Goal: Information Seeking & Learning: Learn about a topic

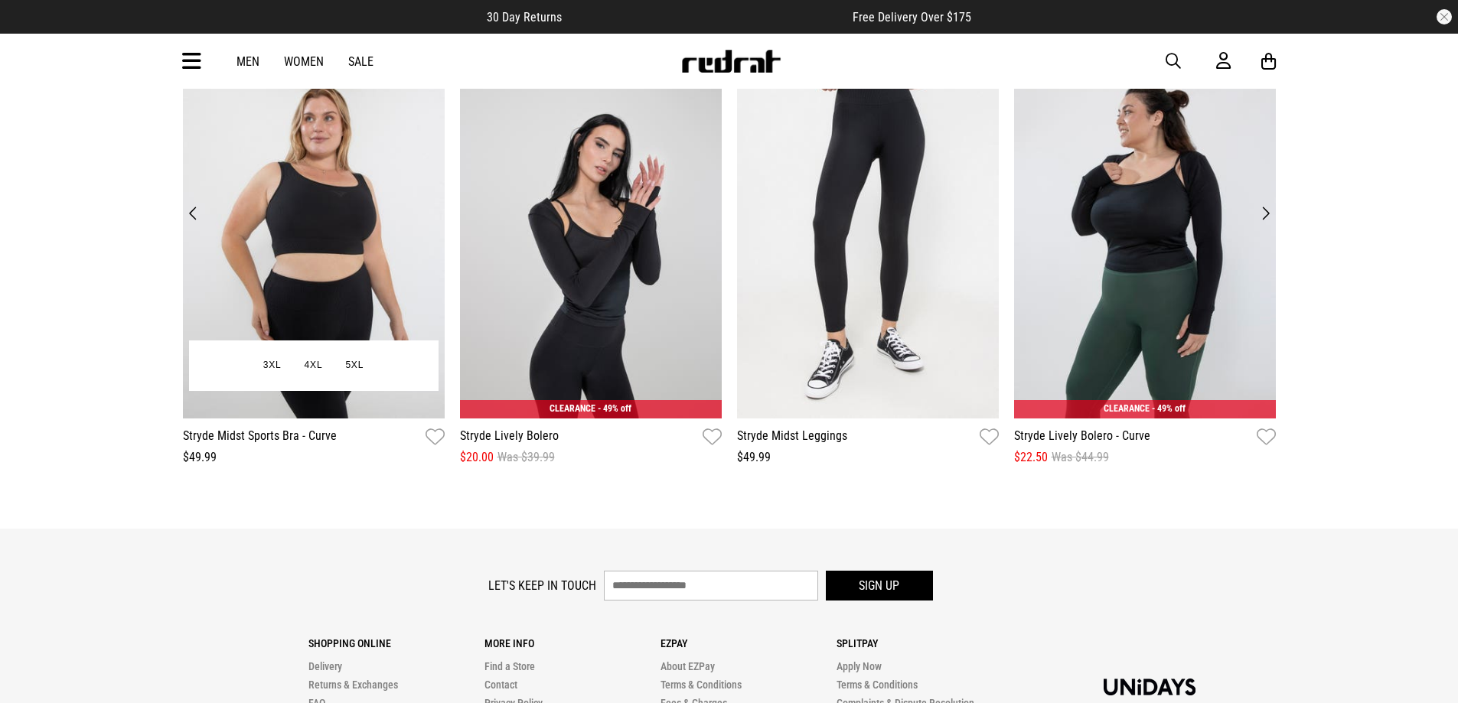
scroll to position [1913, 0]
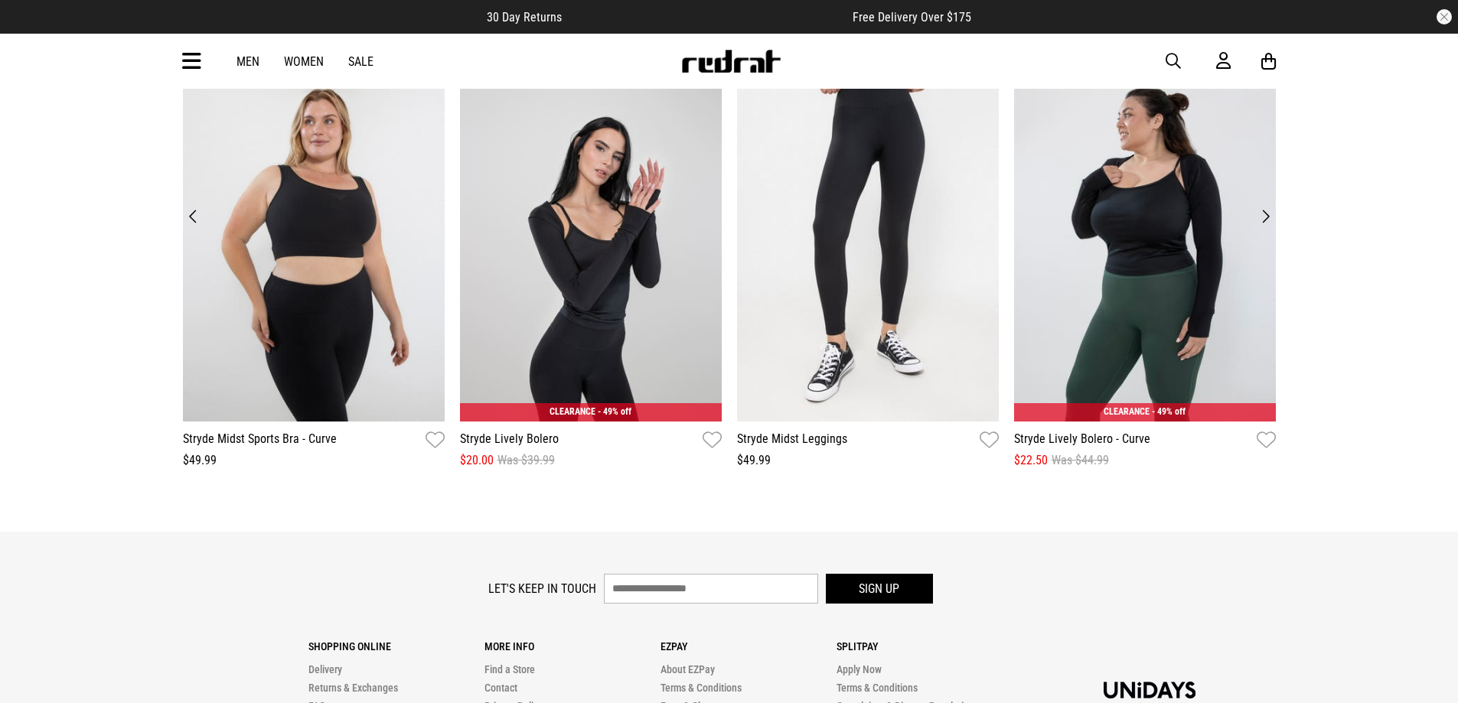
click at [1266, 214] on button "Next" at bounding box center [1265, 216] width 21 height 21
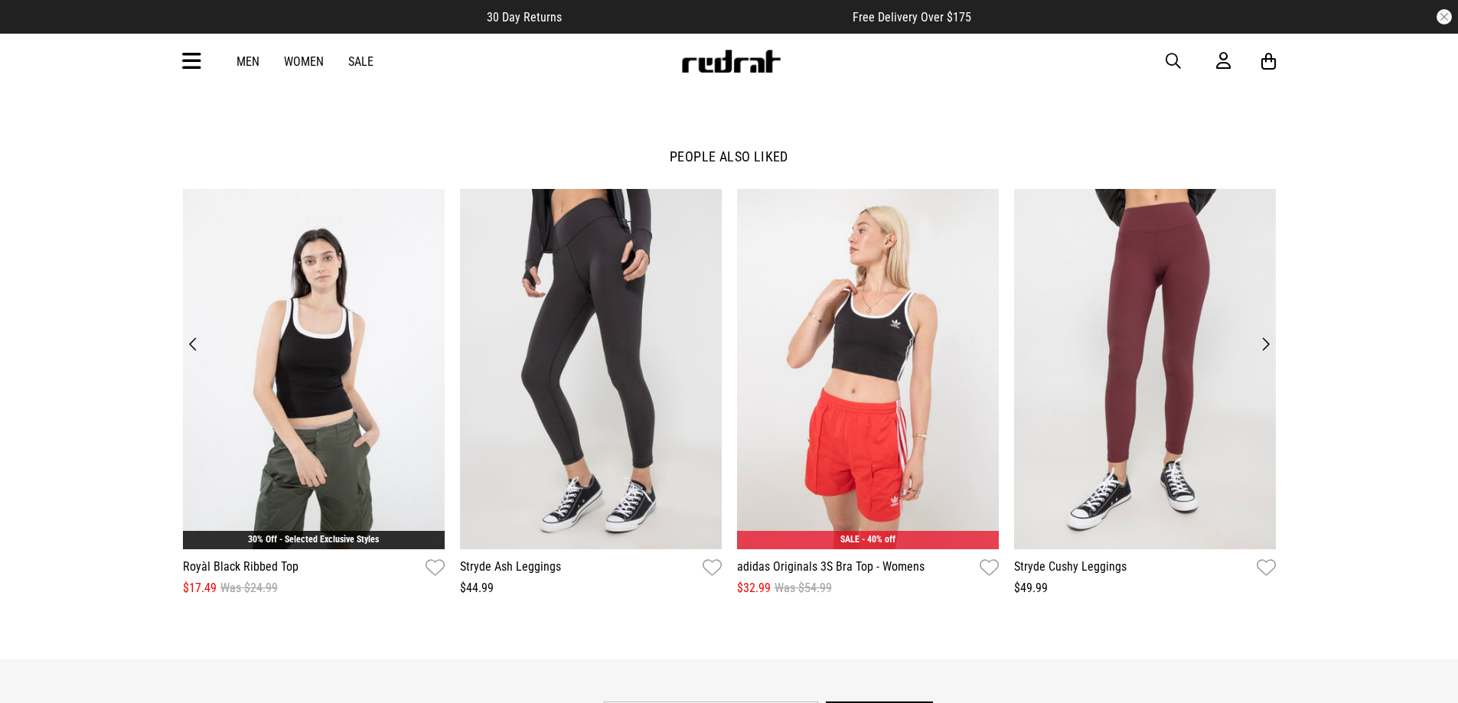
scroll to position [1760, 0]
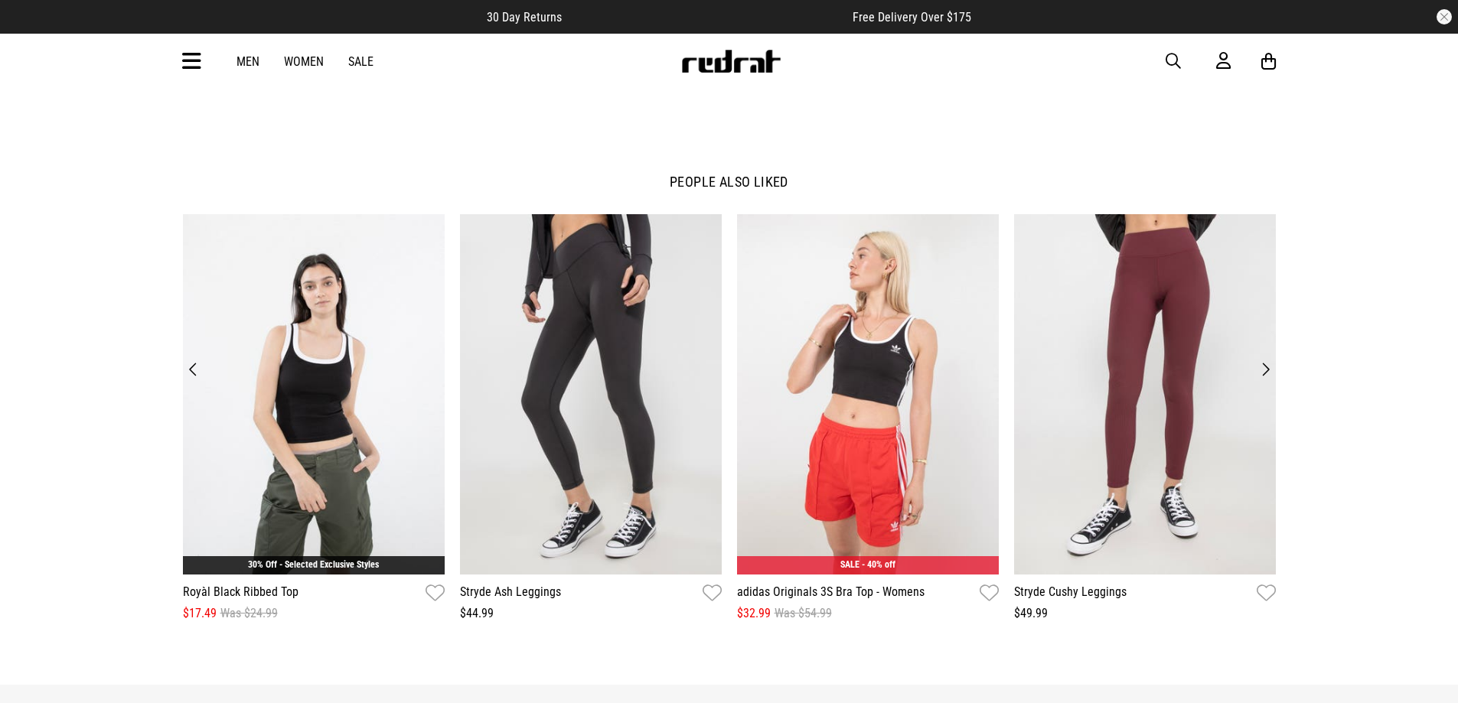
click at [1266, 373] on button "Next" at bounding box center [1265, 369] width 21 height 21
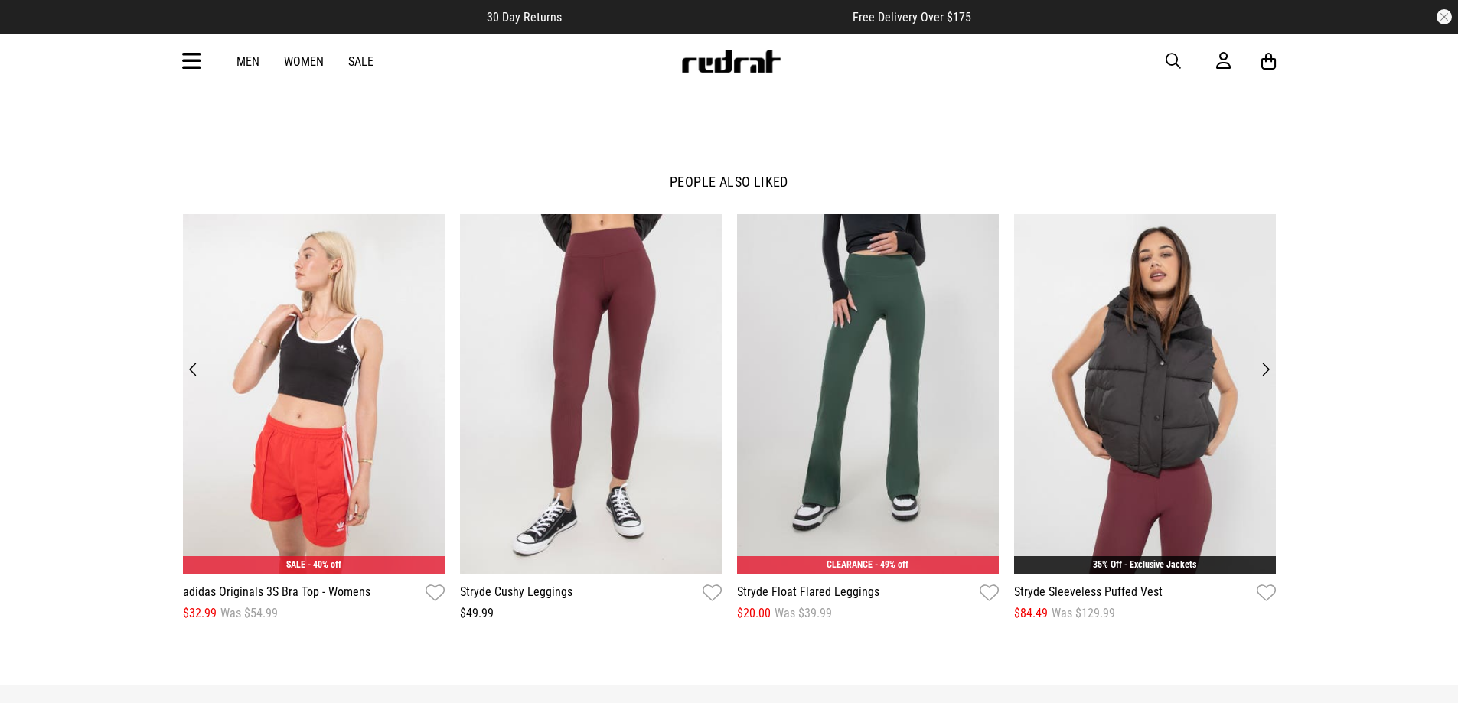
click at [1265, 373] on button "Next" at bounding box center [1265, 369] width 21 height 21
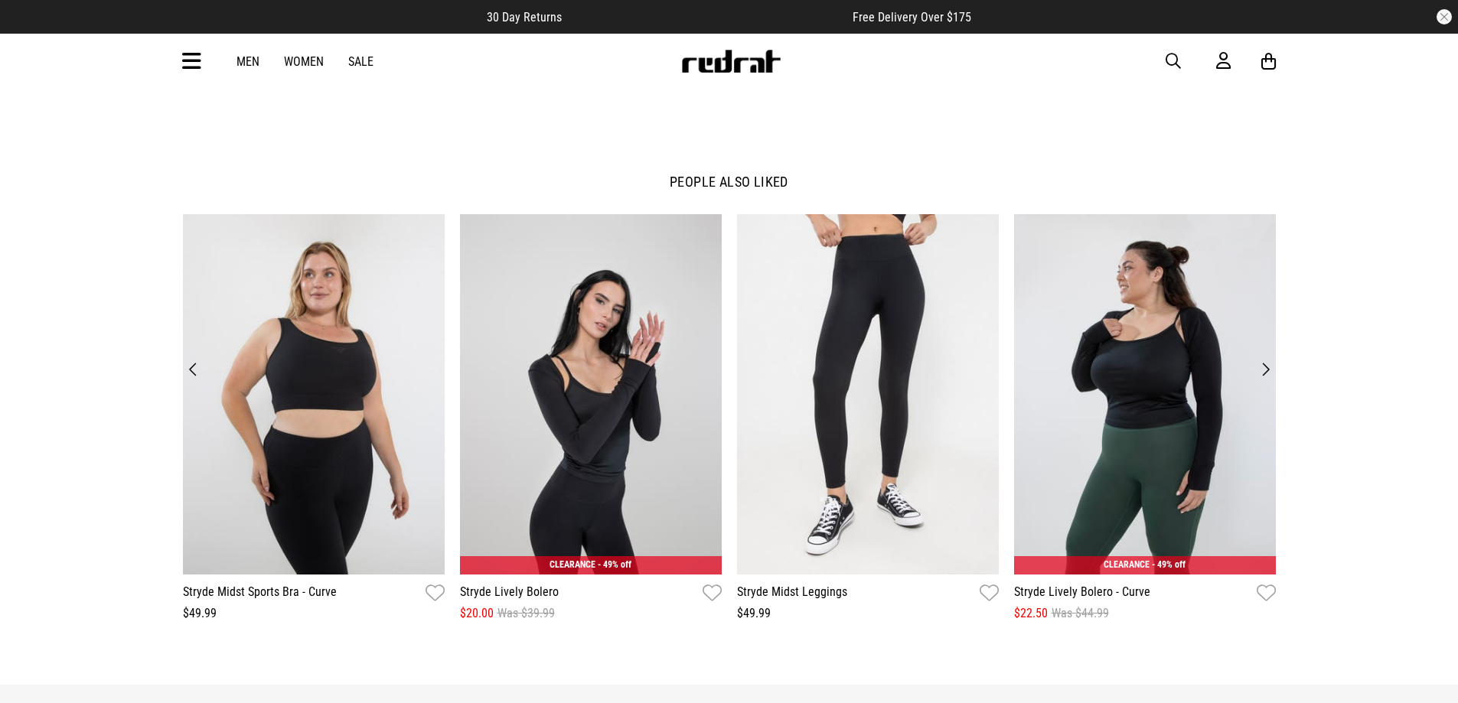
click at [1265, 373] on button "Next" at bounding box center [1265, 369] width 21 height 21
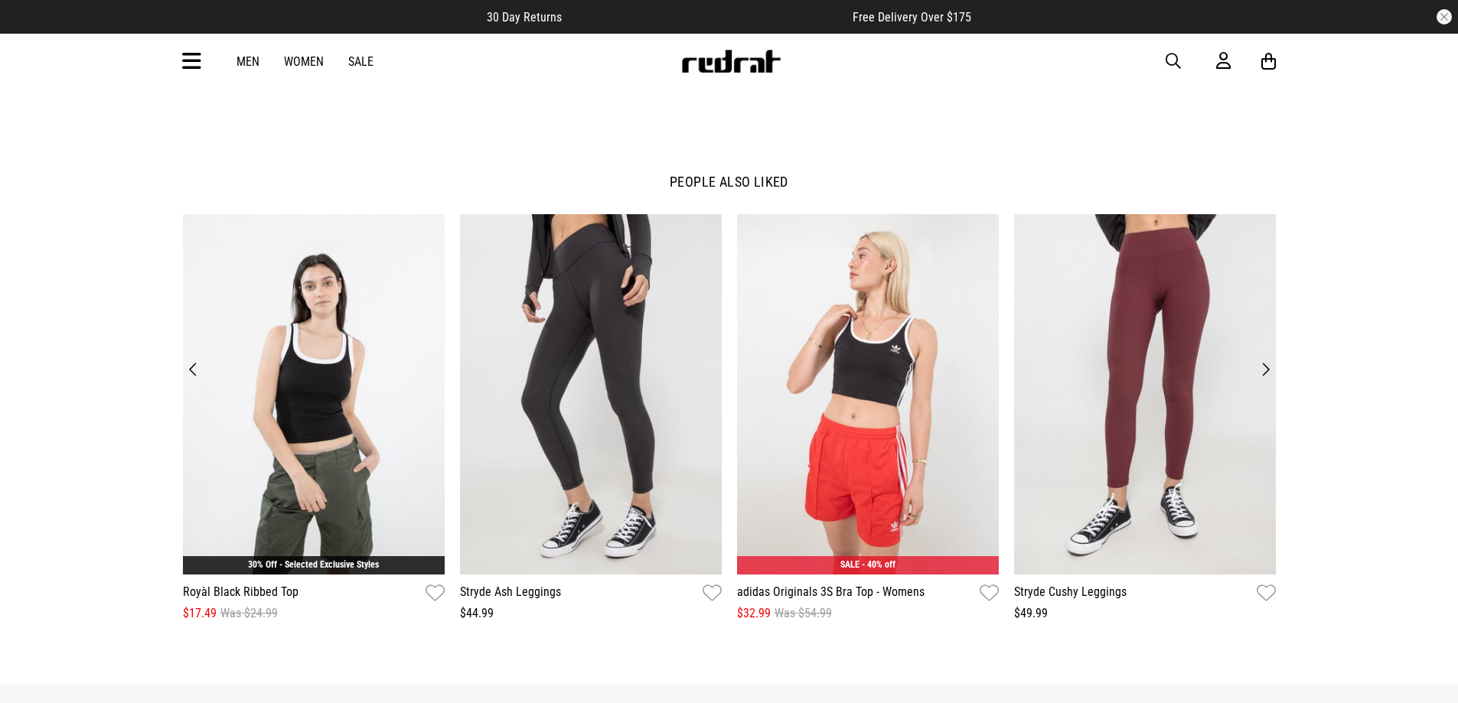
click at [1265, 373] on button "Next" at bounding box center [1265, 369] width 21 height 21
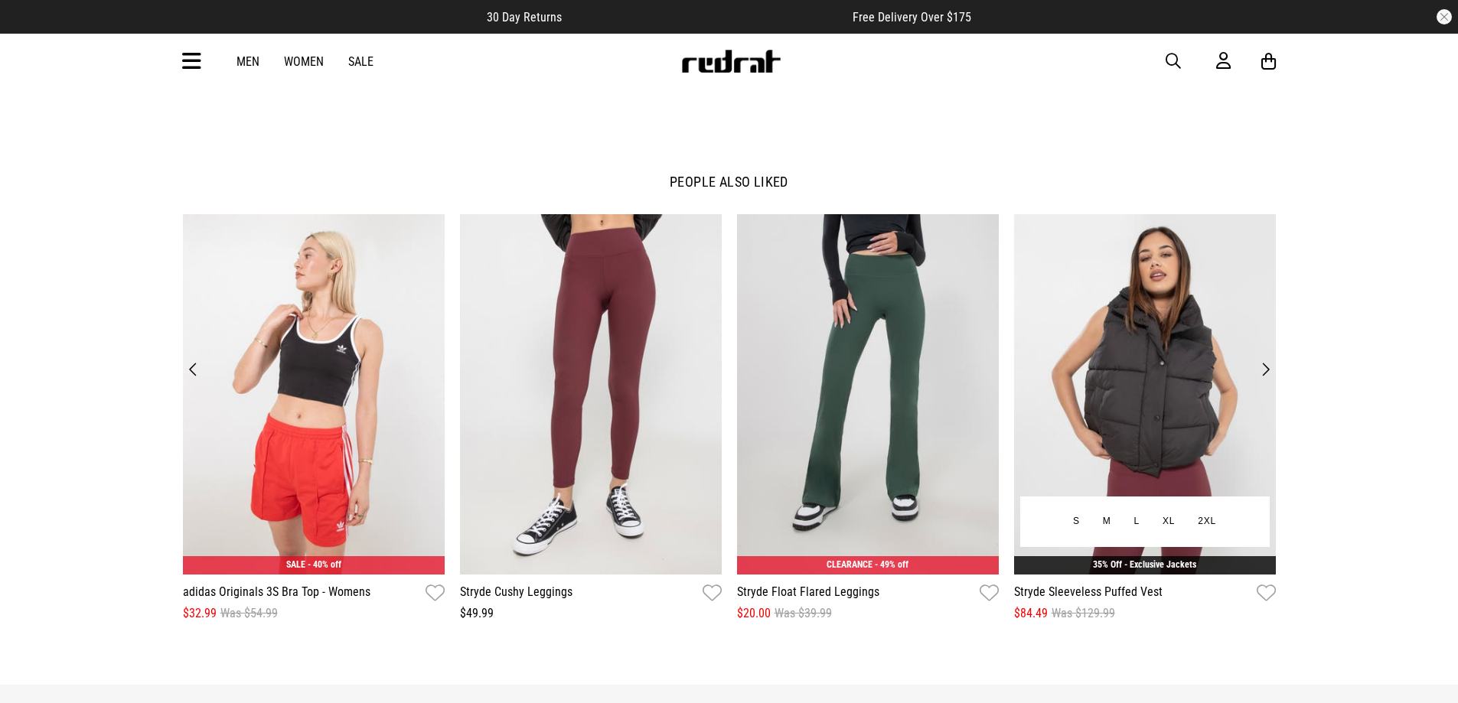
click at [1152, 334] on img at bounding box center [1145, 394] width 262 height 361
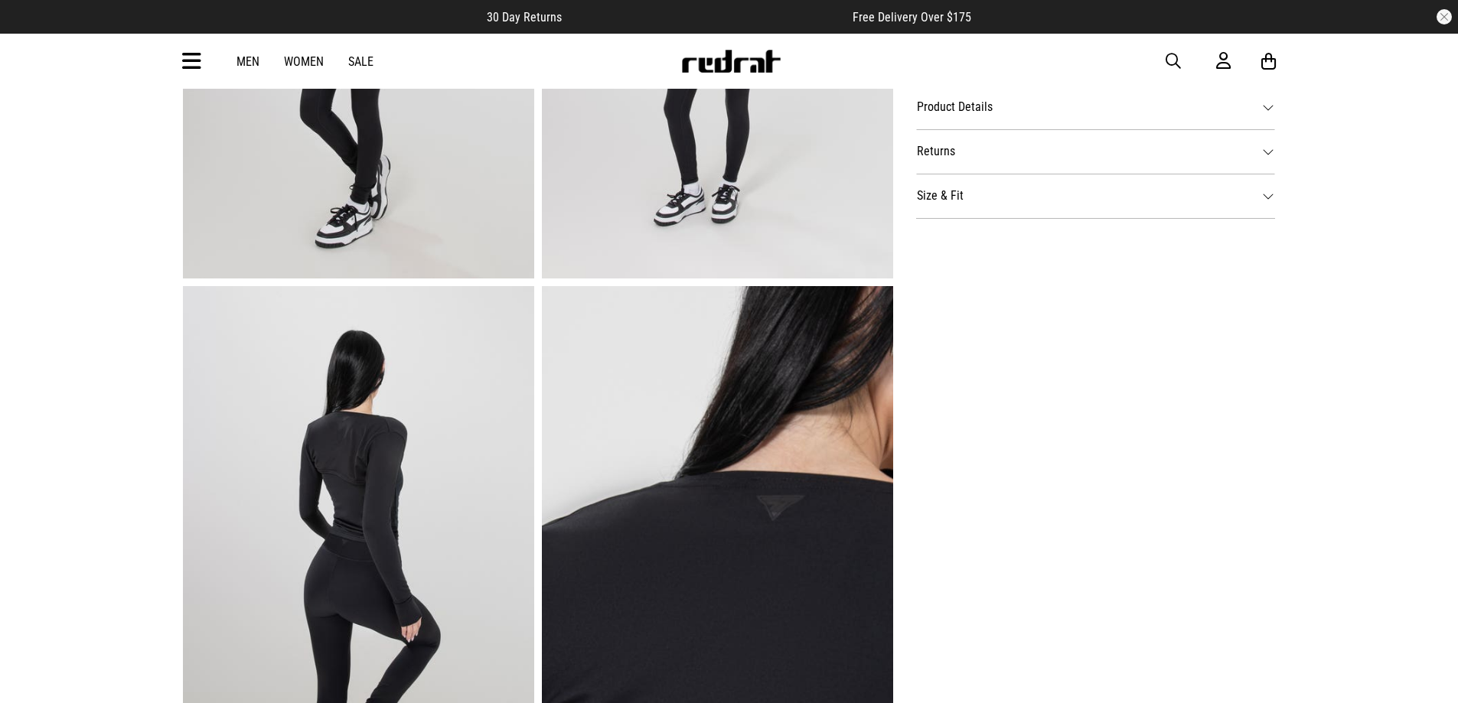
scroll to position [1071, 0]
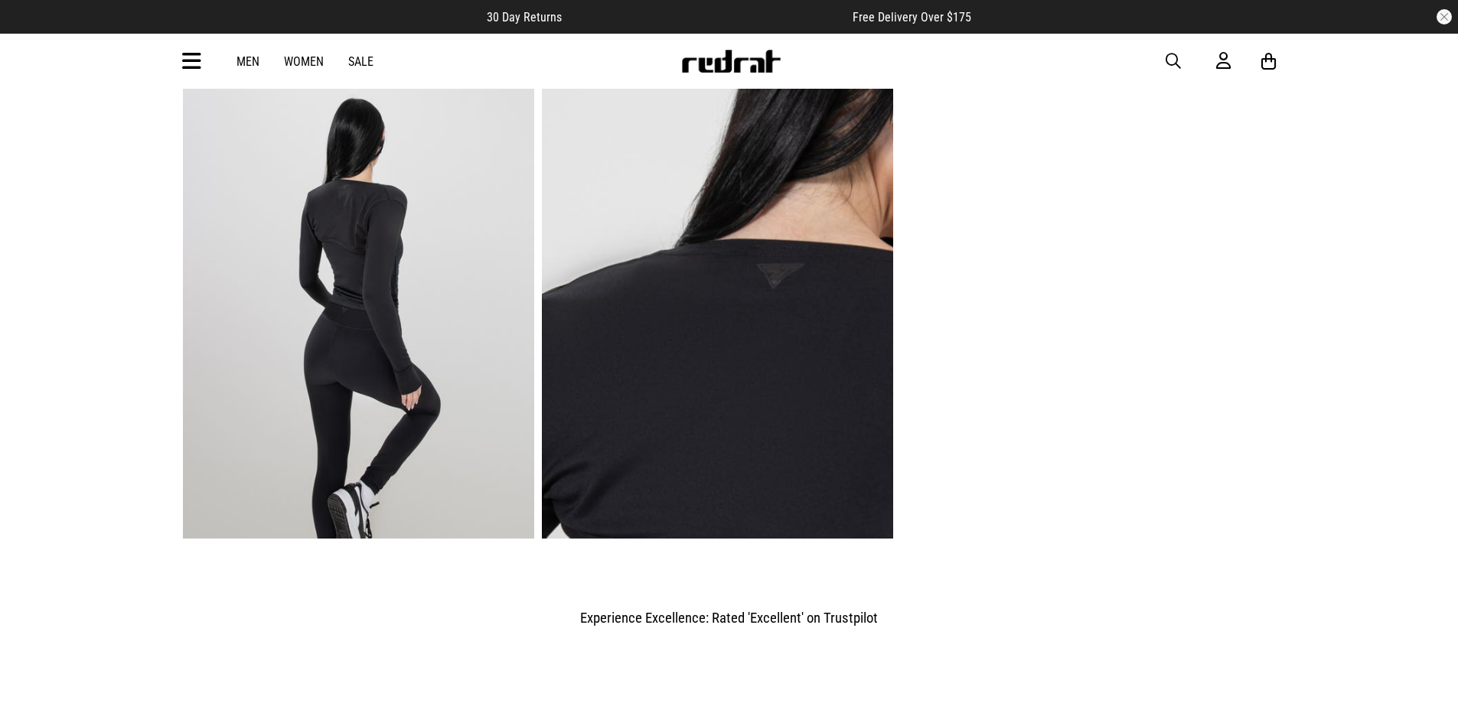
click at [345, 327] on img at bounding box center [358, 296] width 351 height 484
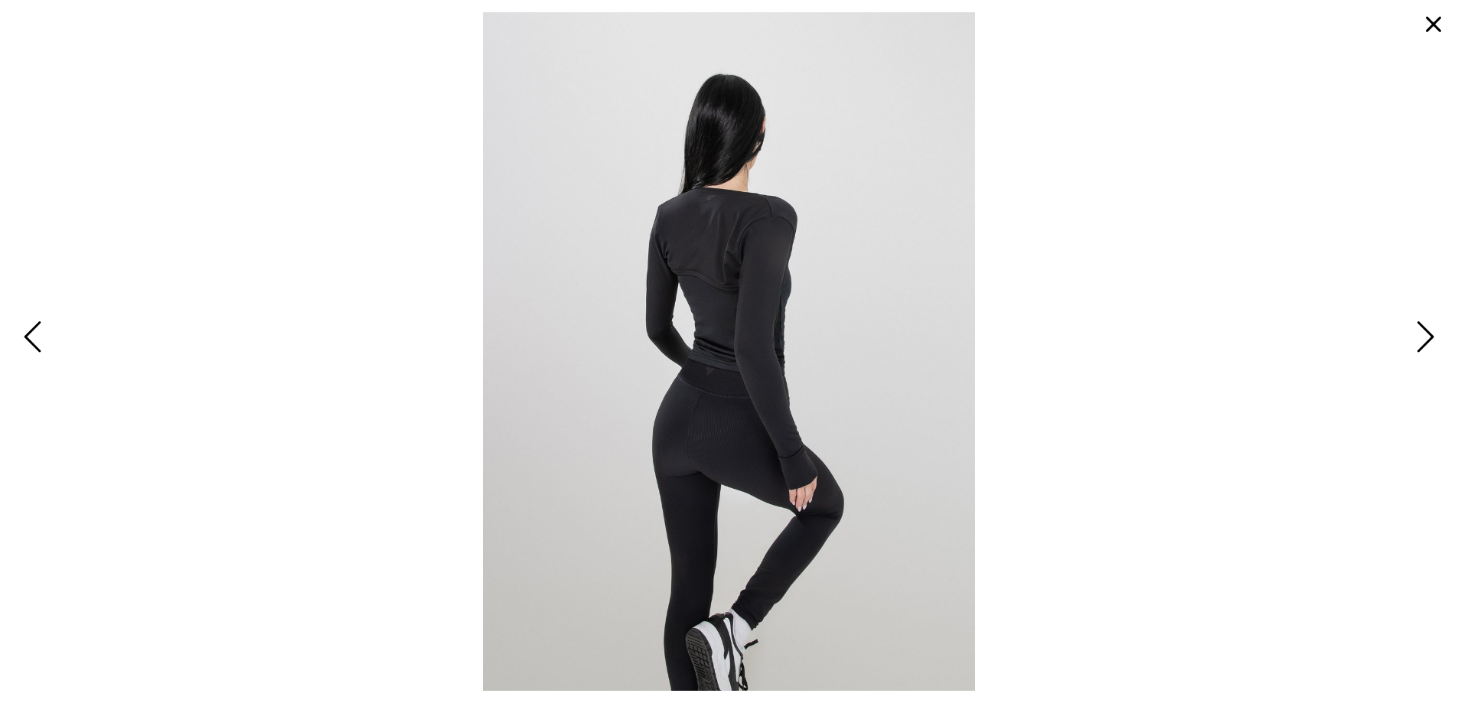
scroll to position [1224, 0]
click at [663, 363] on img at bounding box center [729, 351] width 492 height 679
drag, startPoint x: 707, startPoint y: 402, endPoint x: 932, endPoint y: 313, distance: 242.1
click at [716, 394] on img at bounding box center [729, 351] width 492 height 679
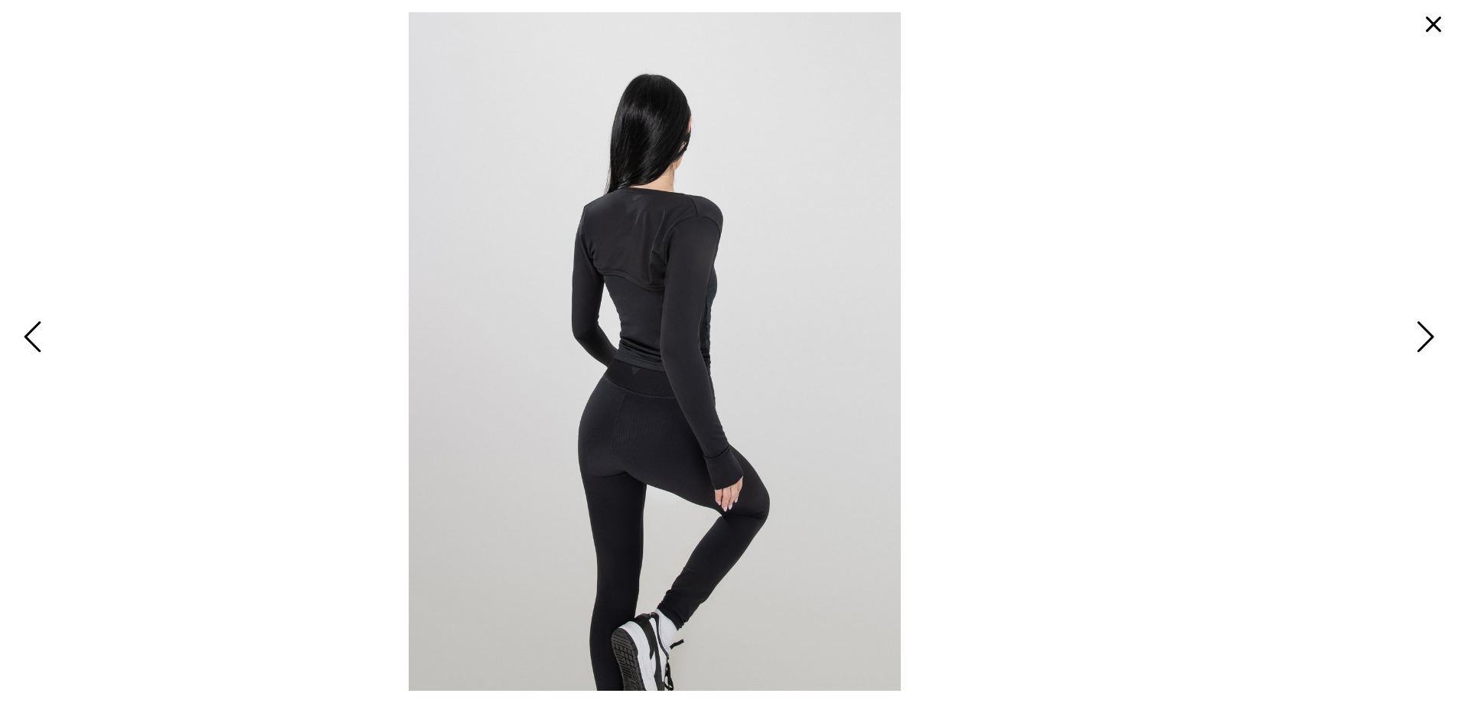
drag, startPoint x: 1227, startPoint y: 334, endPoint x: 626, endPoint y: 295, distance: 601.9
click at [926, 318] on span at bounding box center [654, 351] width 1433 height 679
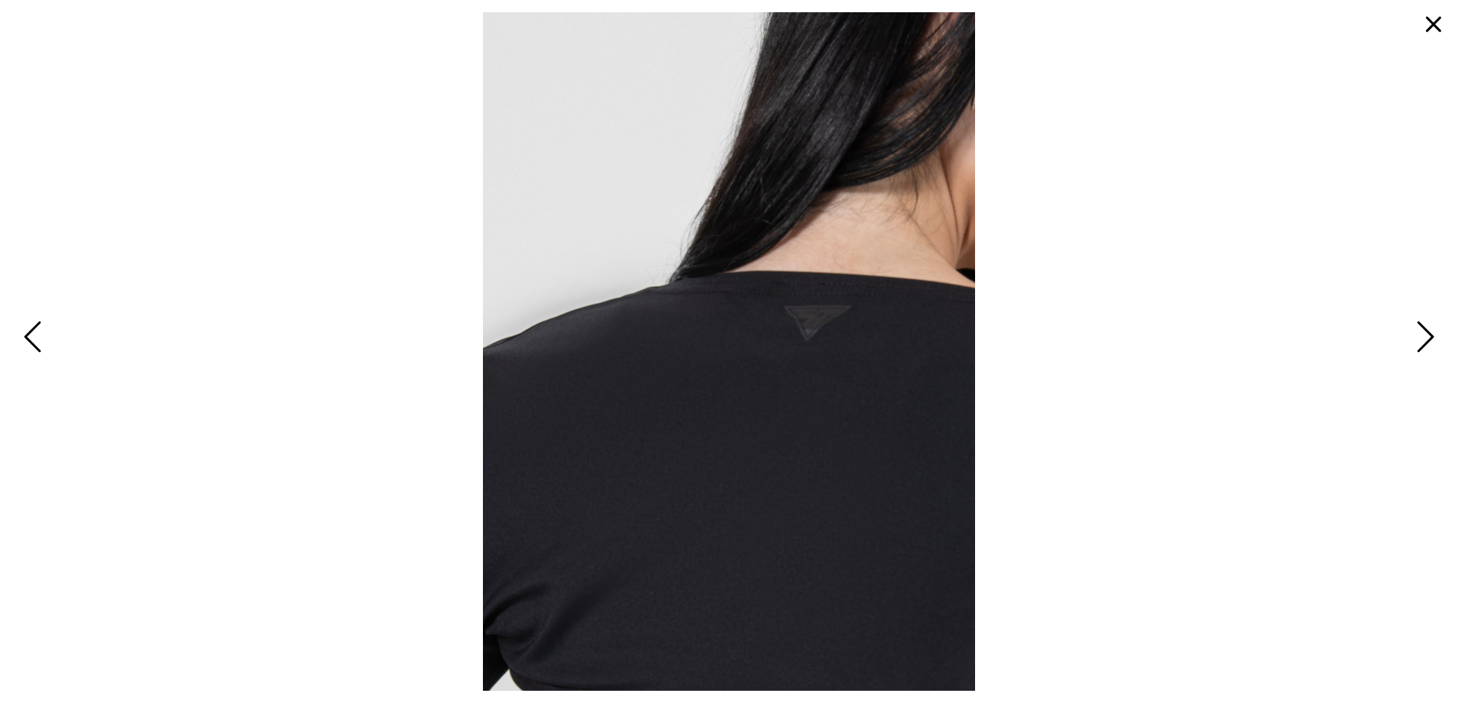
click at [1435, 334] on button "Next" at bounding box center [1422, 338] width 33 height 46
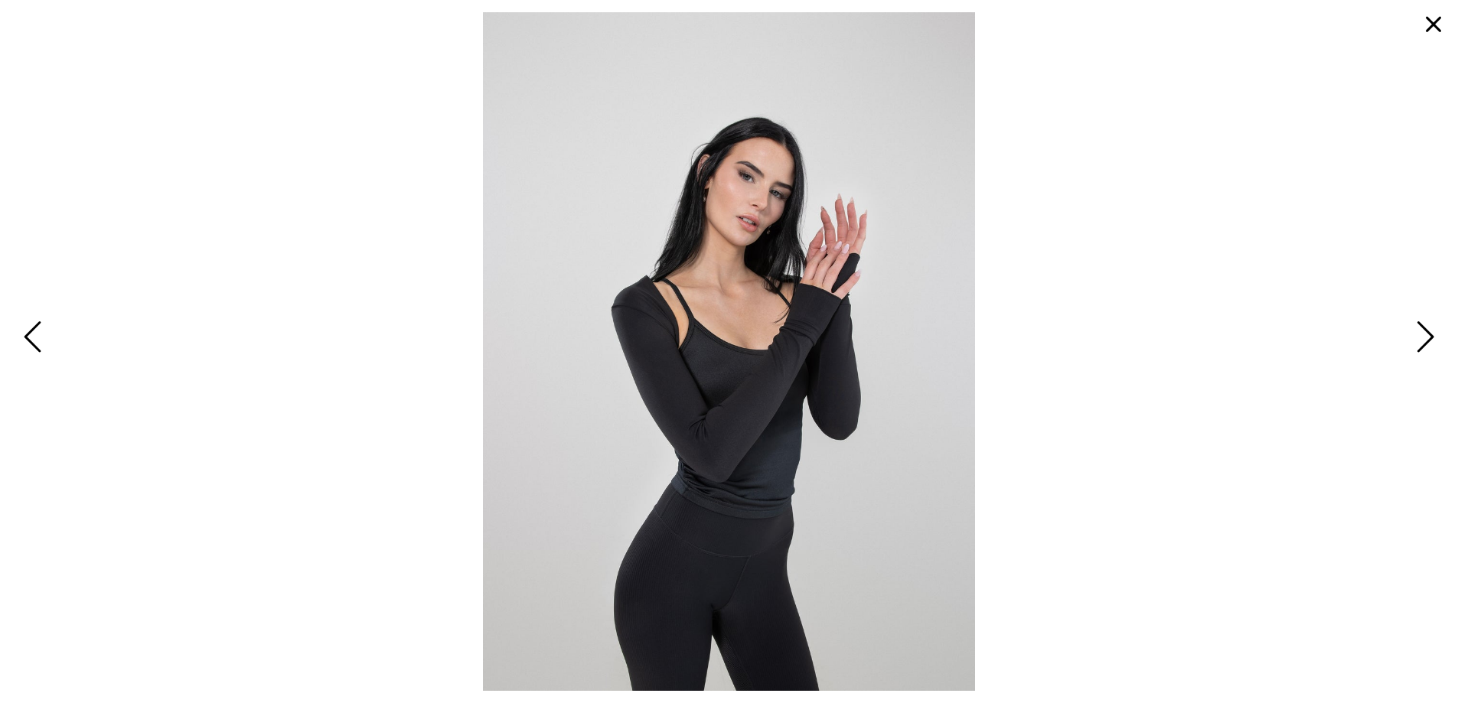
click at [827, 484] on img at bounding box center [729, 351] width 492 height 679
drag, startPoint x: 786, startPoint y: 432, endPoint x: 1136, endPoint y: 288, distance: 379.1
click at [1102, 290] on span at bounding box center [728, 351] width 1433 height 679
click at [1412, 338] on span "Next" at bounding box center [1423, 338] width 24 height 44
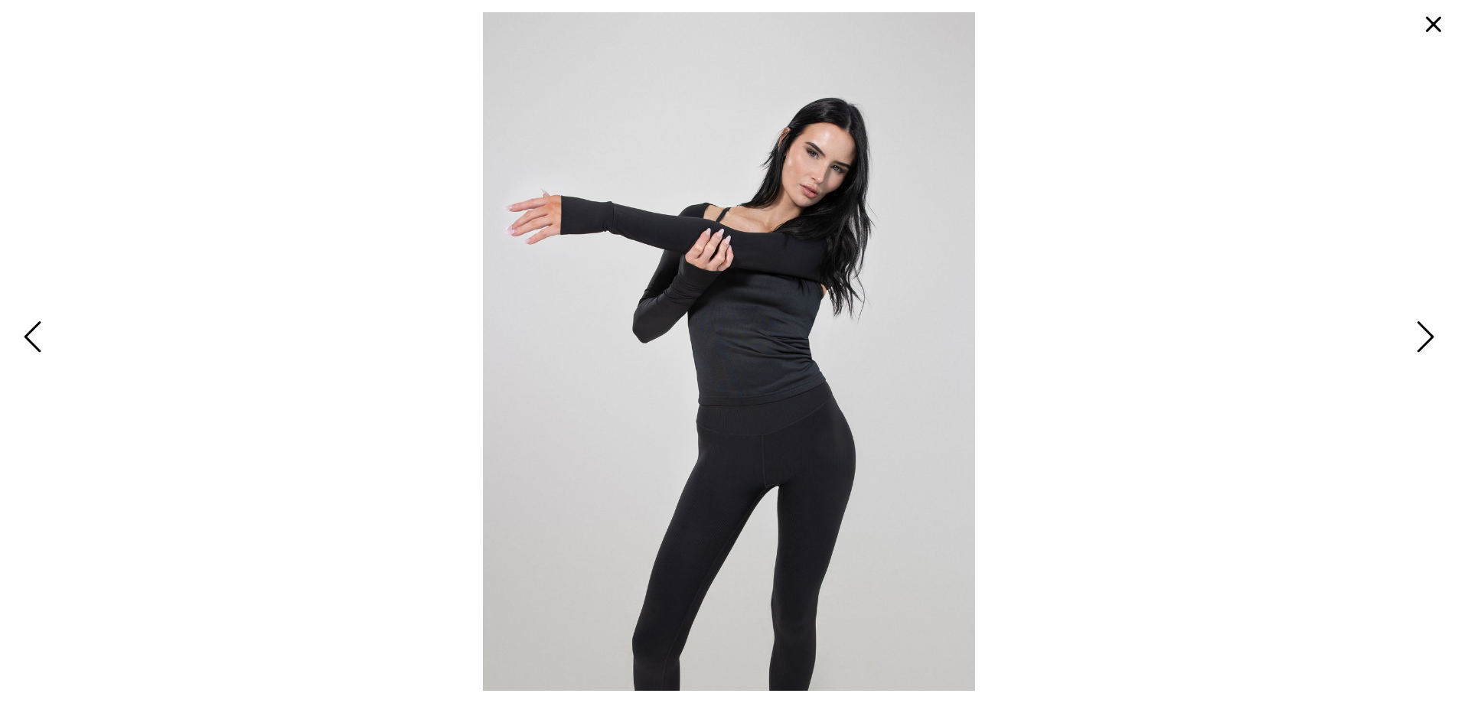
click at [1428, 334] on span "Next" at bounding box center [1423, 338] width 24 height 44
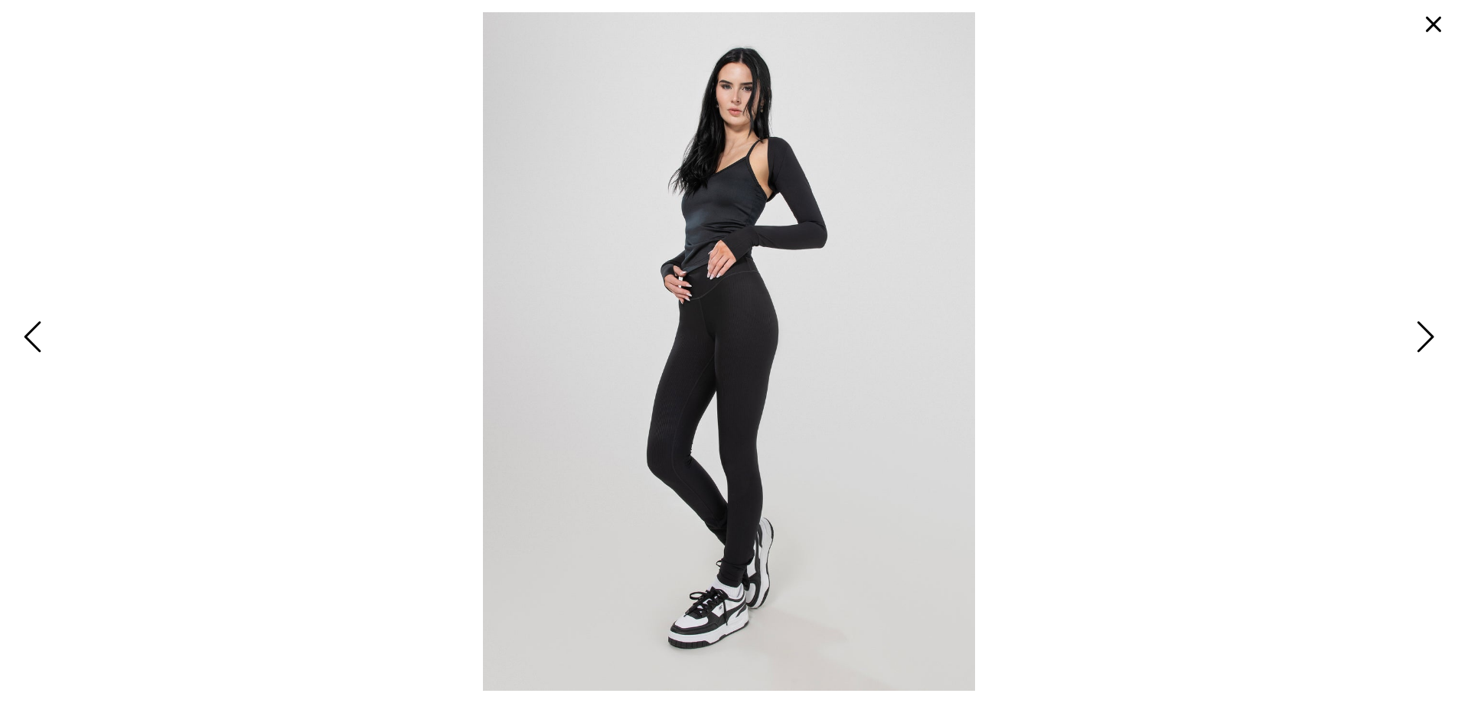
click at [1428, 334] on span "Next" at bounding box center [1423, 338] width 24 height 44
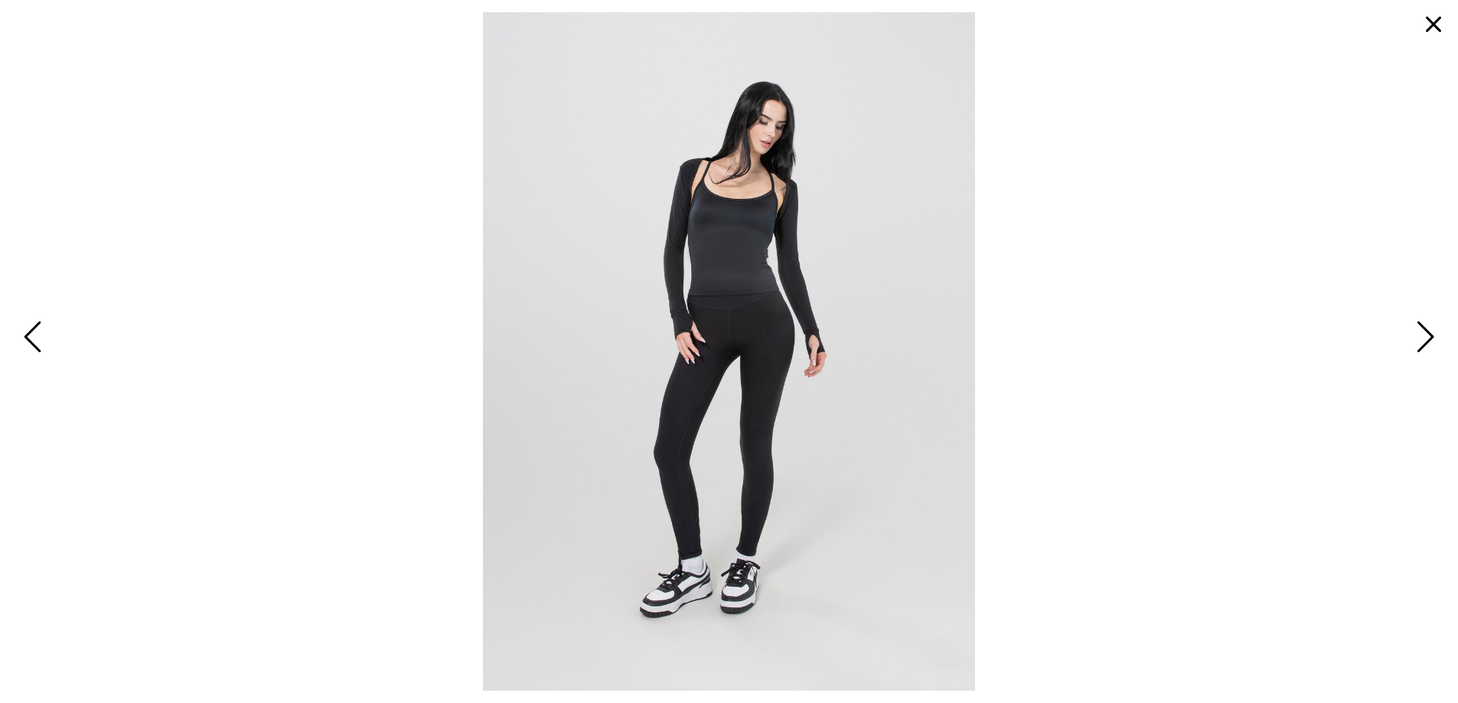
click at [1428, 334] on span "Next" at bounding box center [1423, 338] width 24 height 44
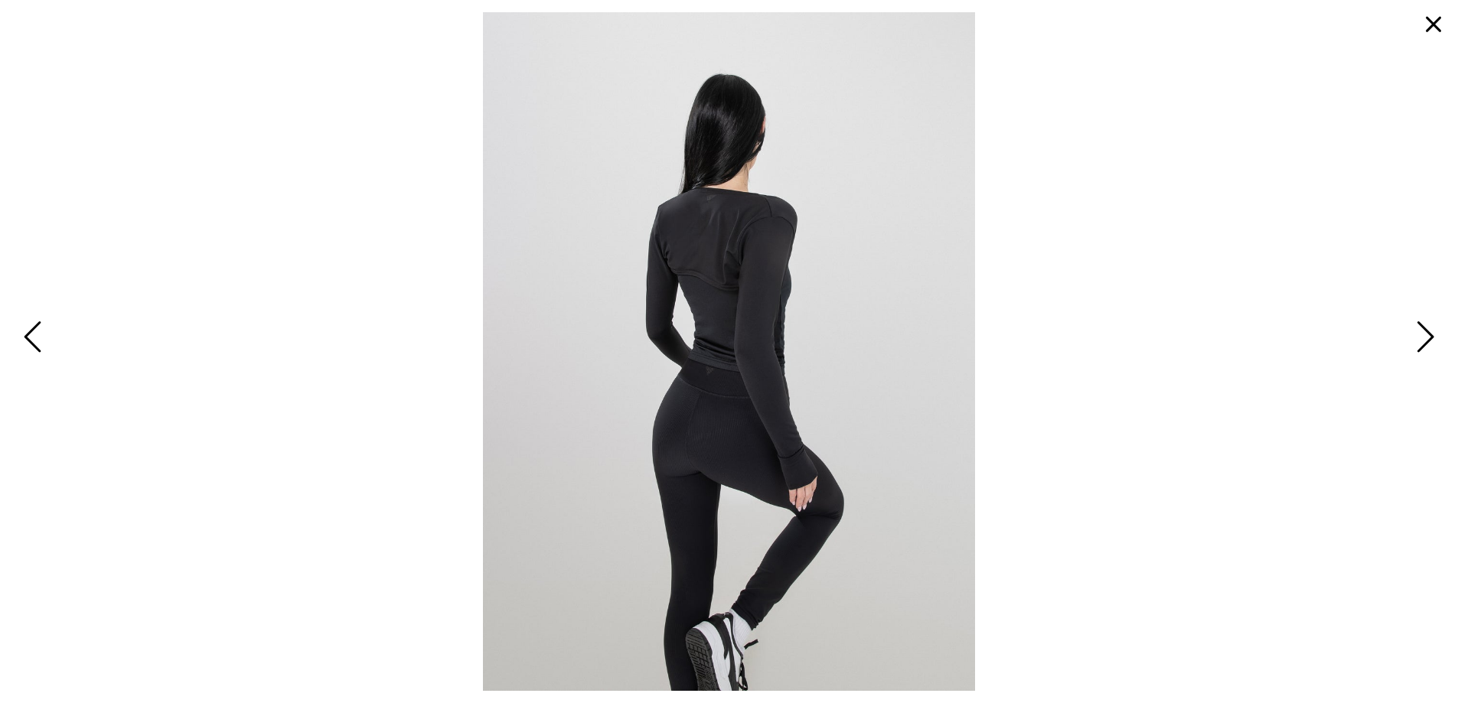
click at [1428, 31] on button "button" at bounding box center [1433, 24] width 37 height 37
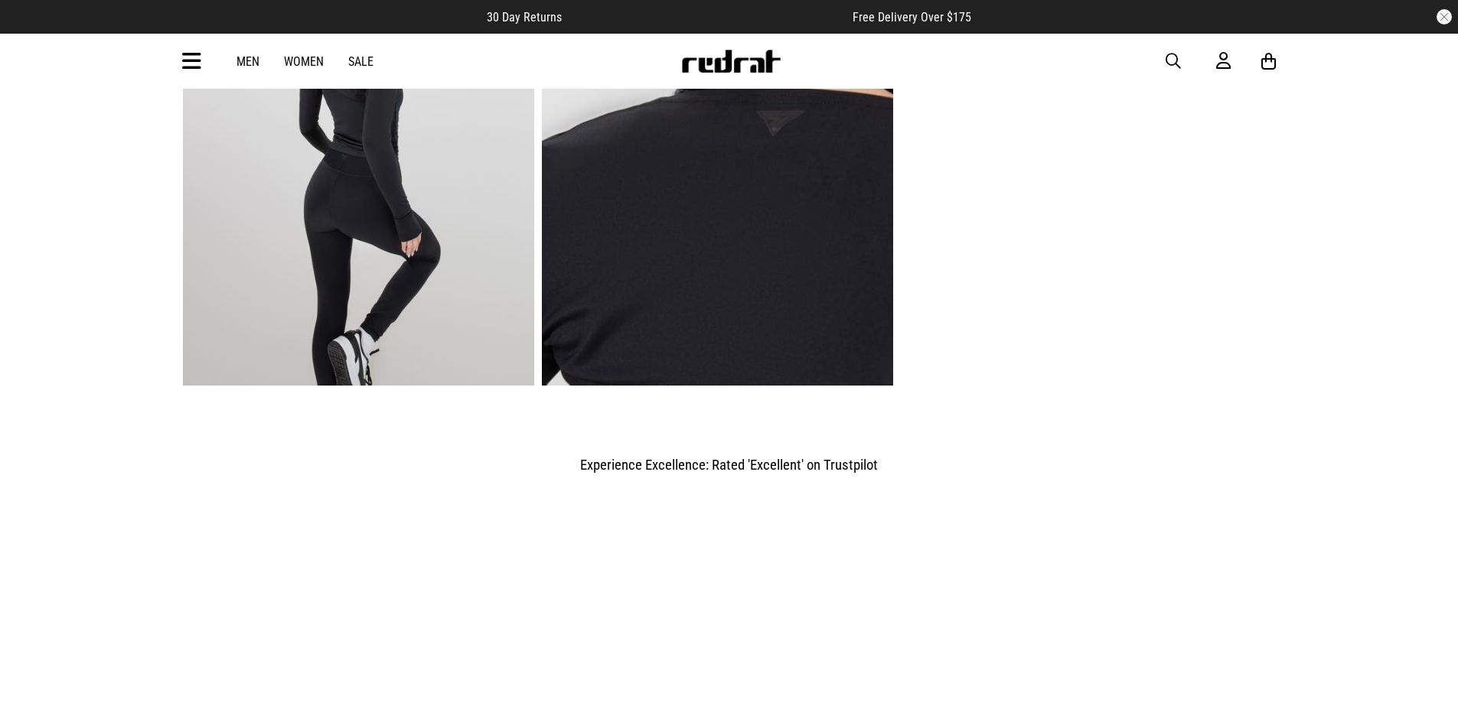
scroll to position [1683, 0]
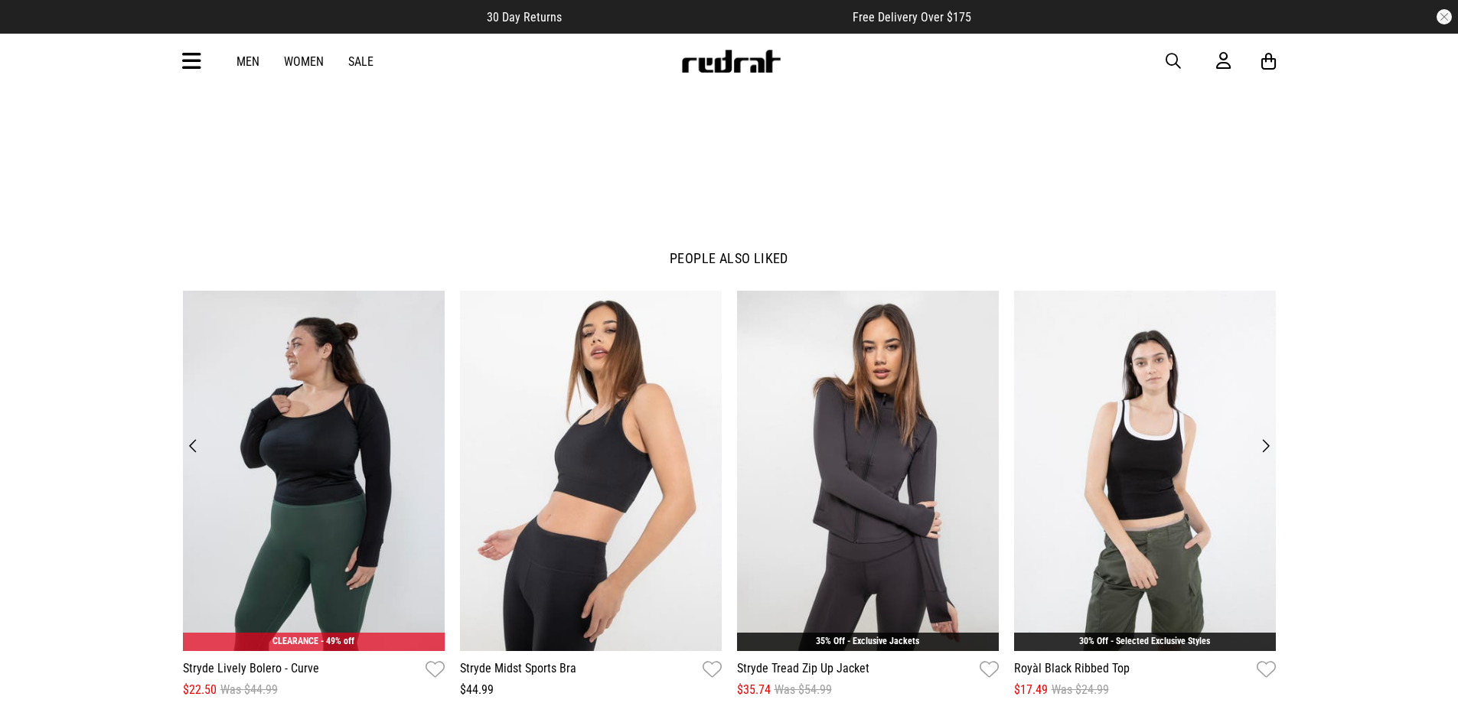
click at [1271, 446] on button "Next" at bounding box center [1265, 445] width 21 height 21
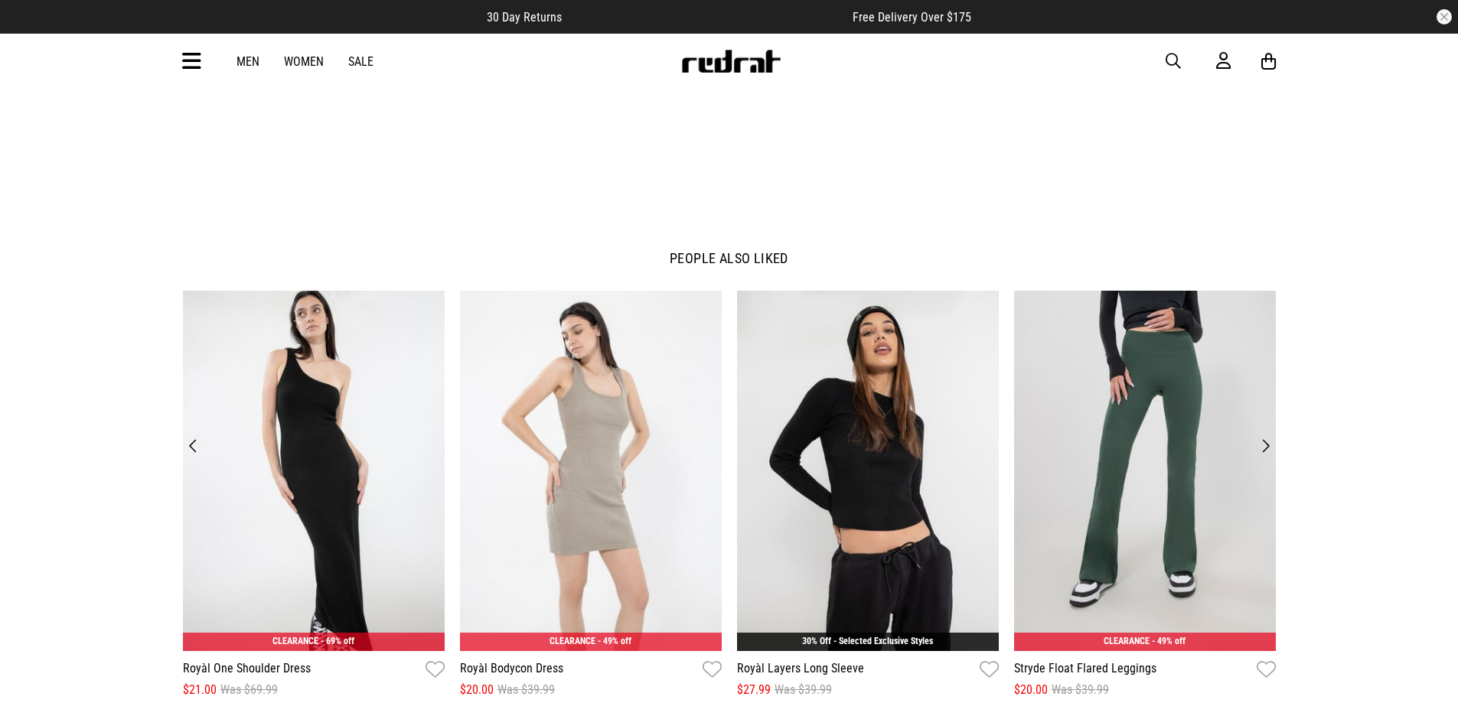
click at [1271, 446] on button "Next" at bounding box center [1265, 445] width 21 height 21
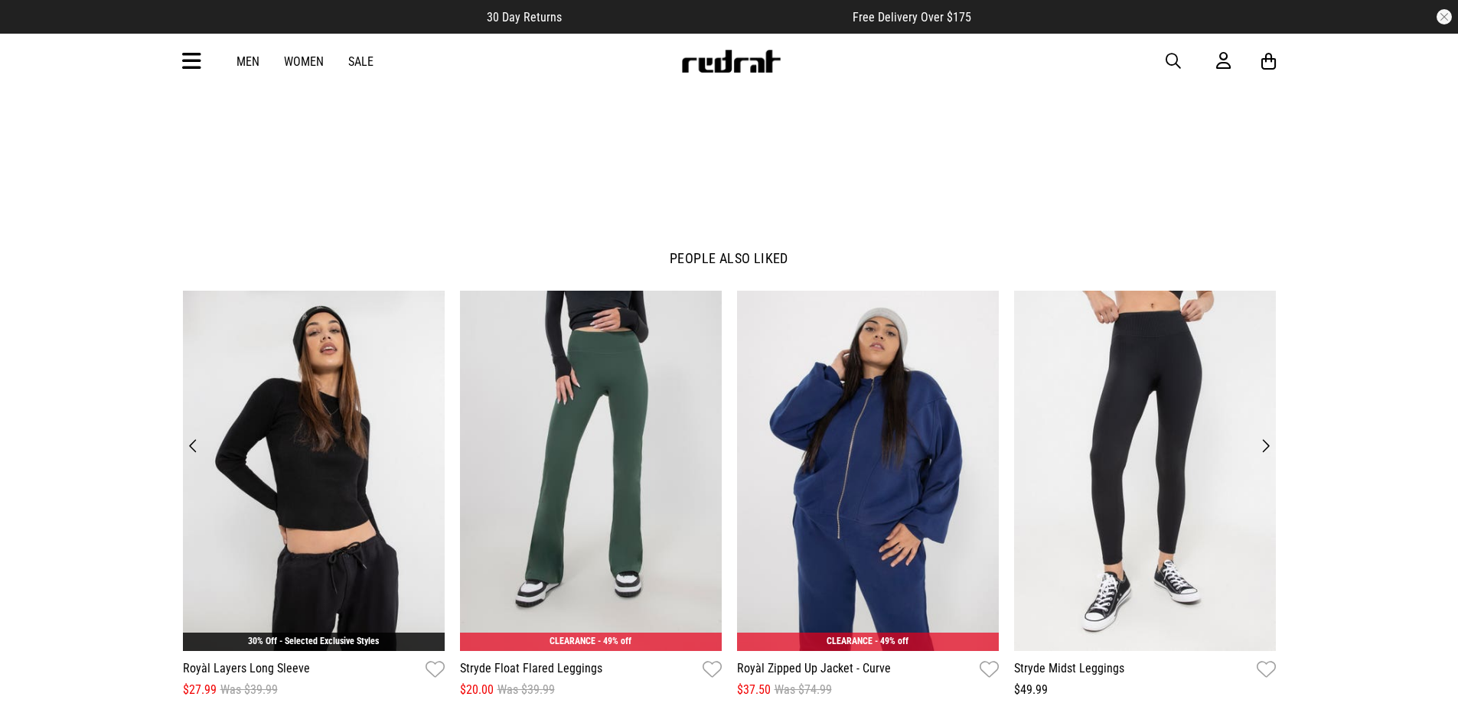
click at [1271, 446] on button "Next" at bounding box center [1265, 445] width 21 height 21
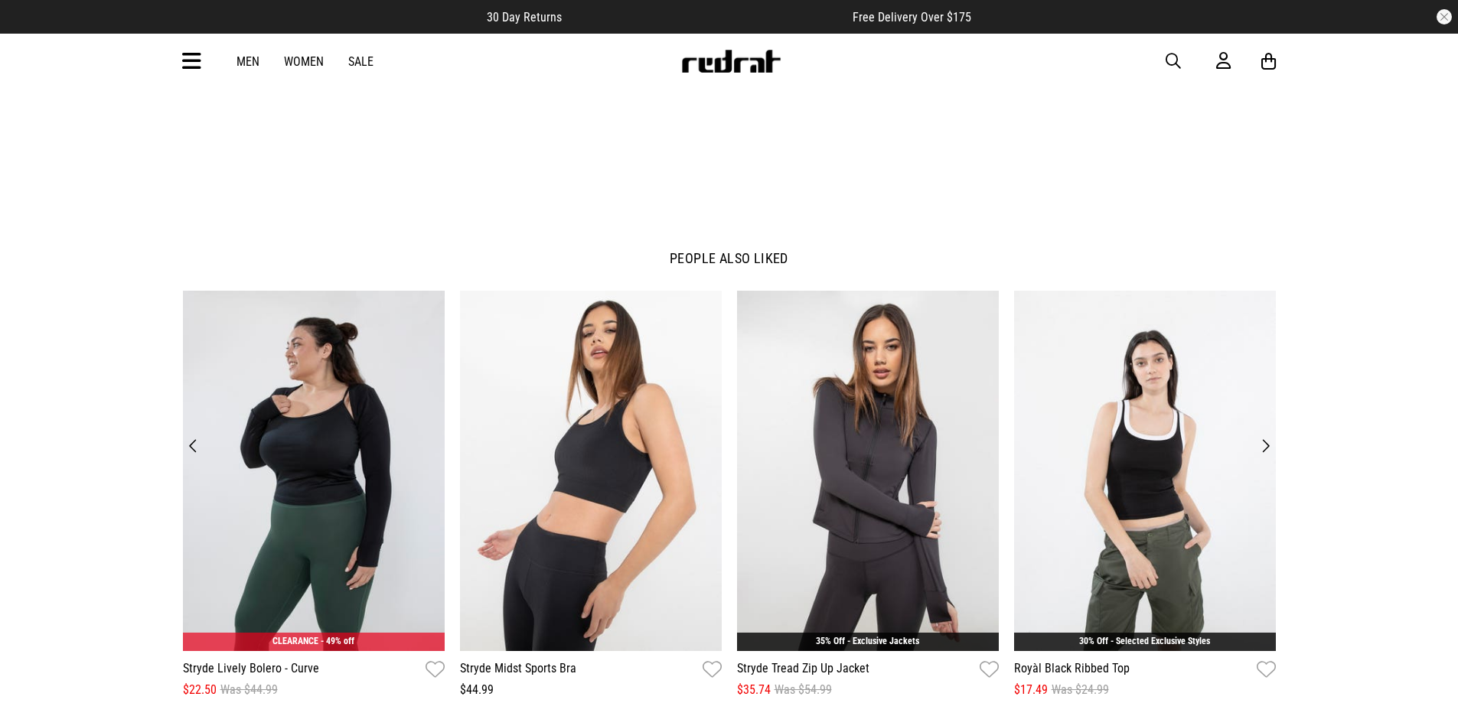
click at [187, 62] on icon at bounding box center [191, 61] width 19 height 25
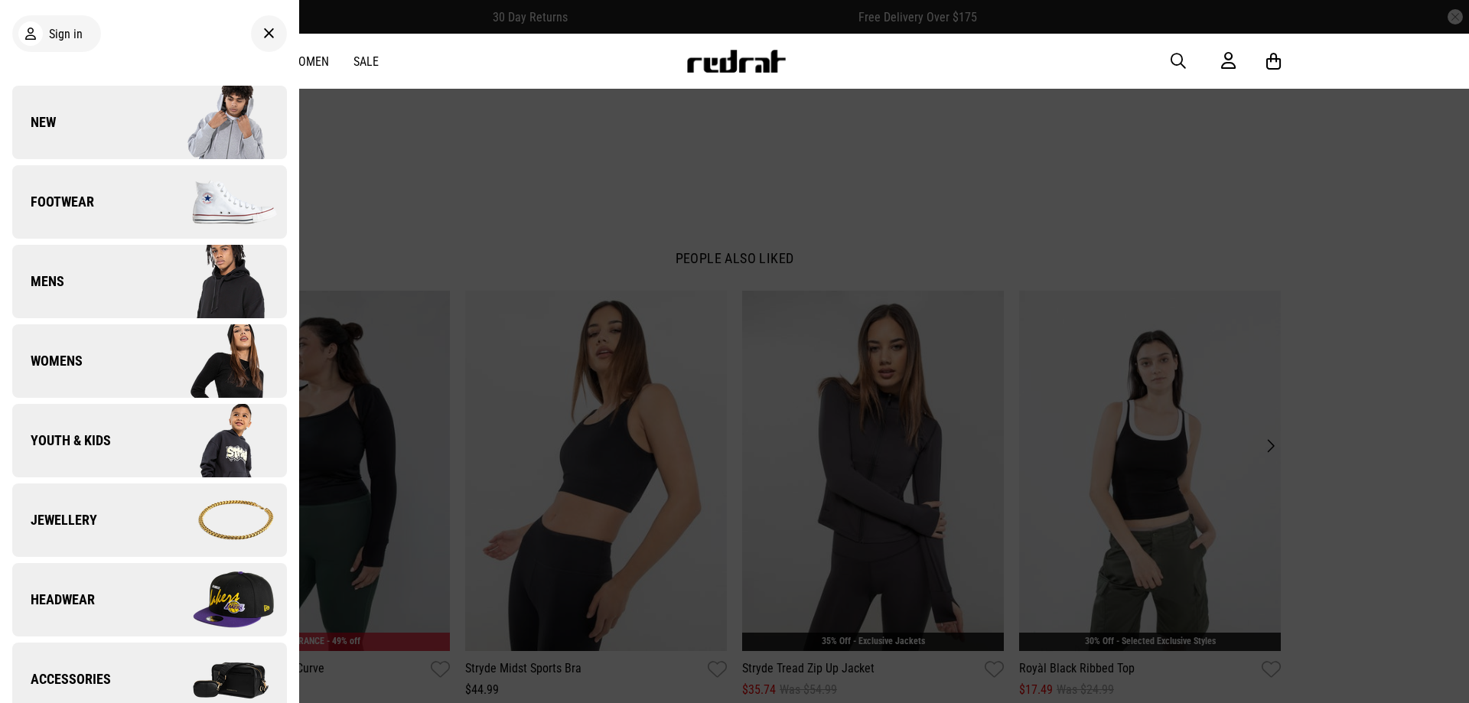
click at [119, 355] on link "Womens" at bounding box center [149, 360] width 275 height 73
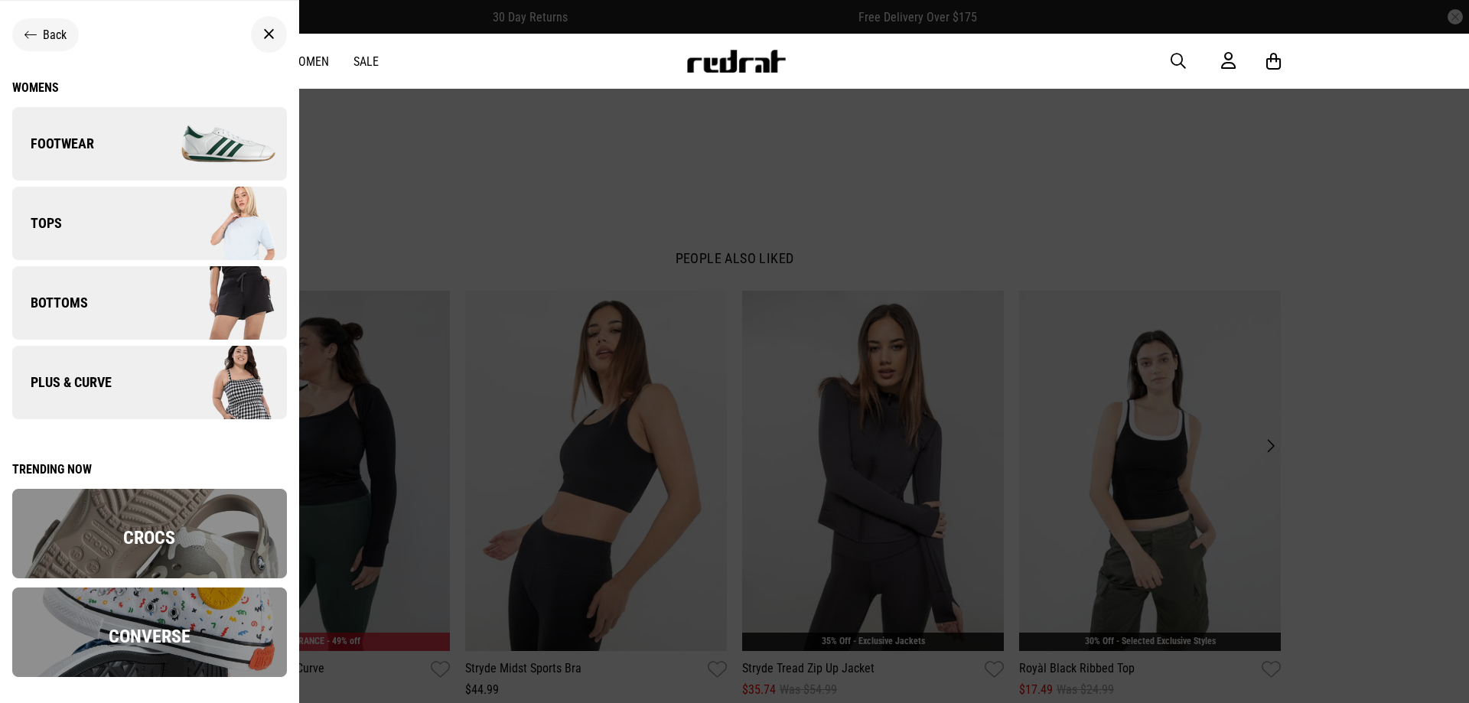
click at [129, 217] on link "Tops" at bounding box center [149, 223] width 275 height 73
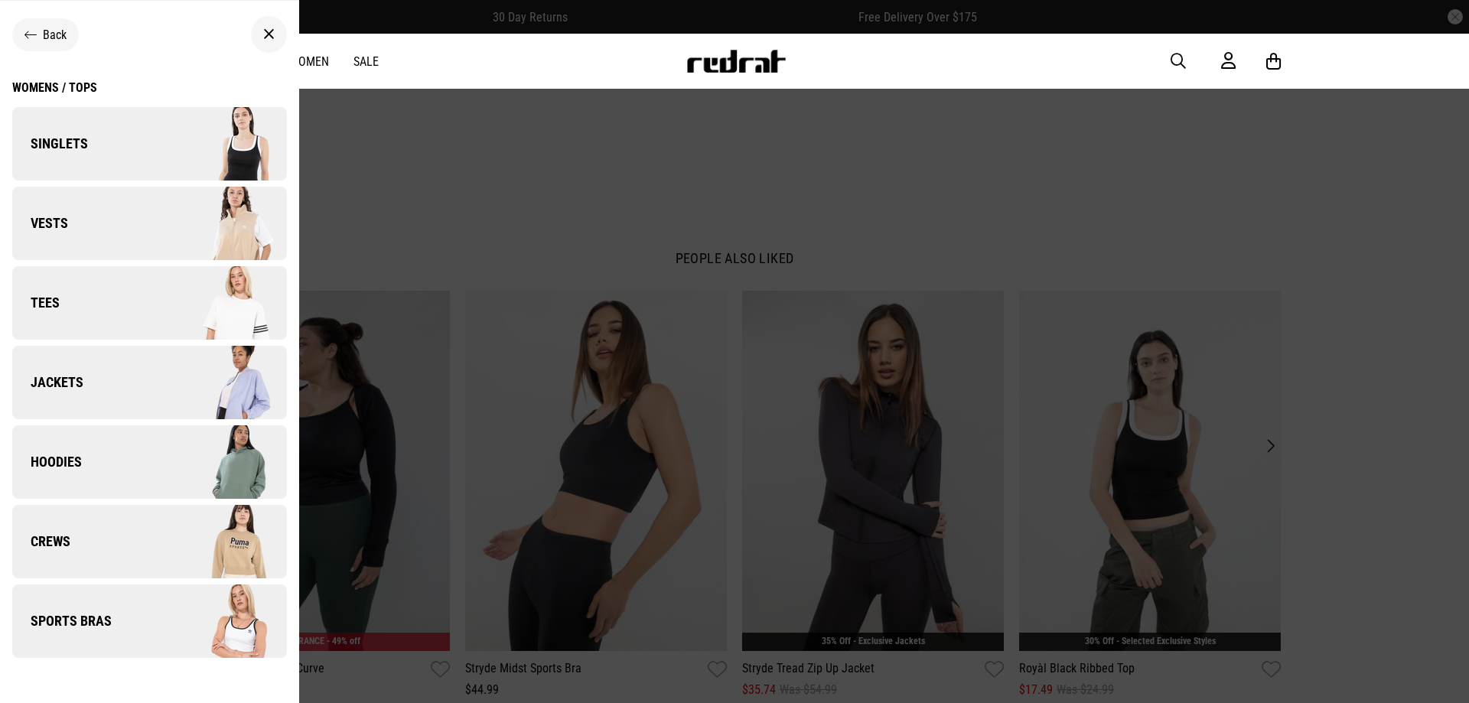
click at [107, 621] on span "Sports Bras" at bounding box center [61, 621] width 99 height 18
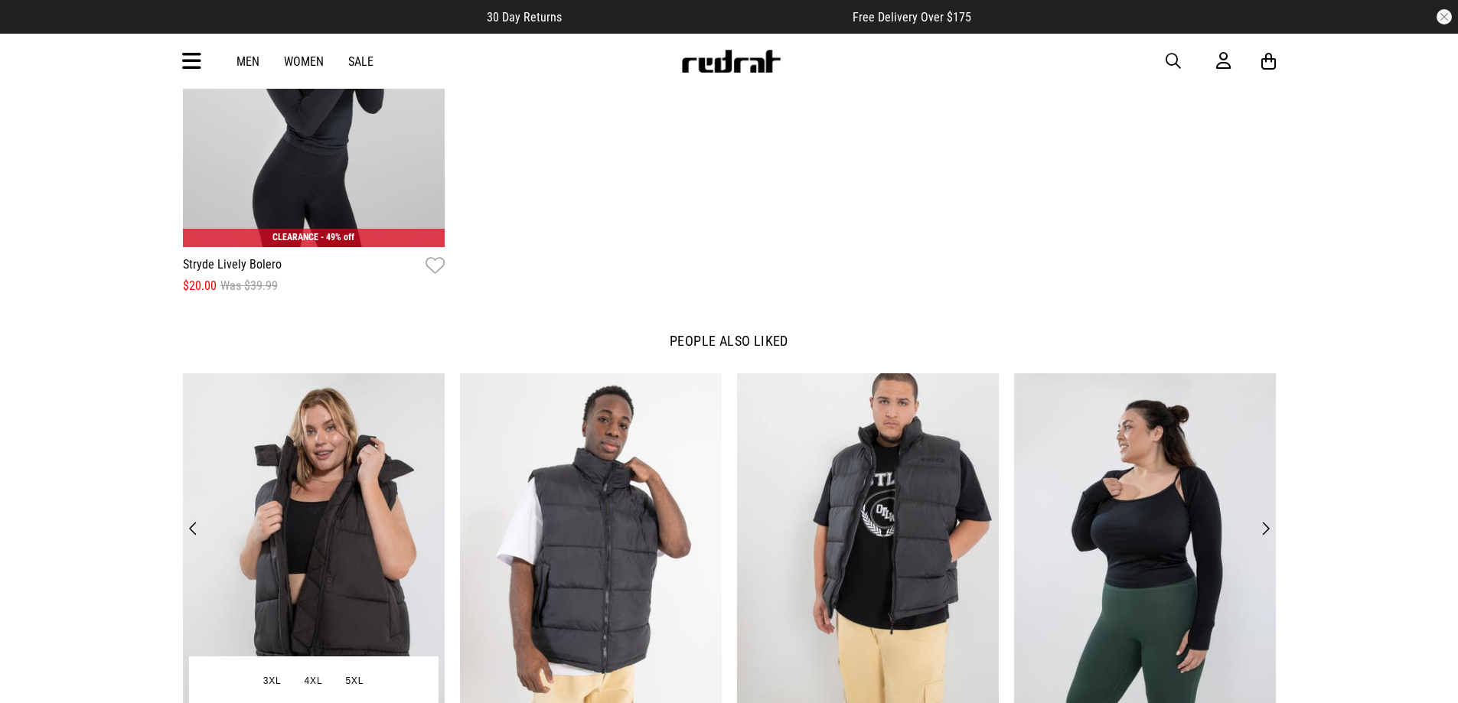
scroll to position [2372, 0]
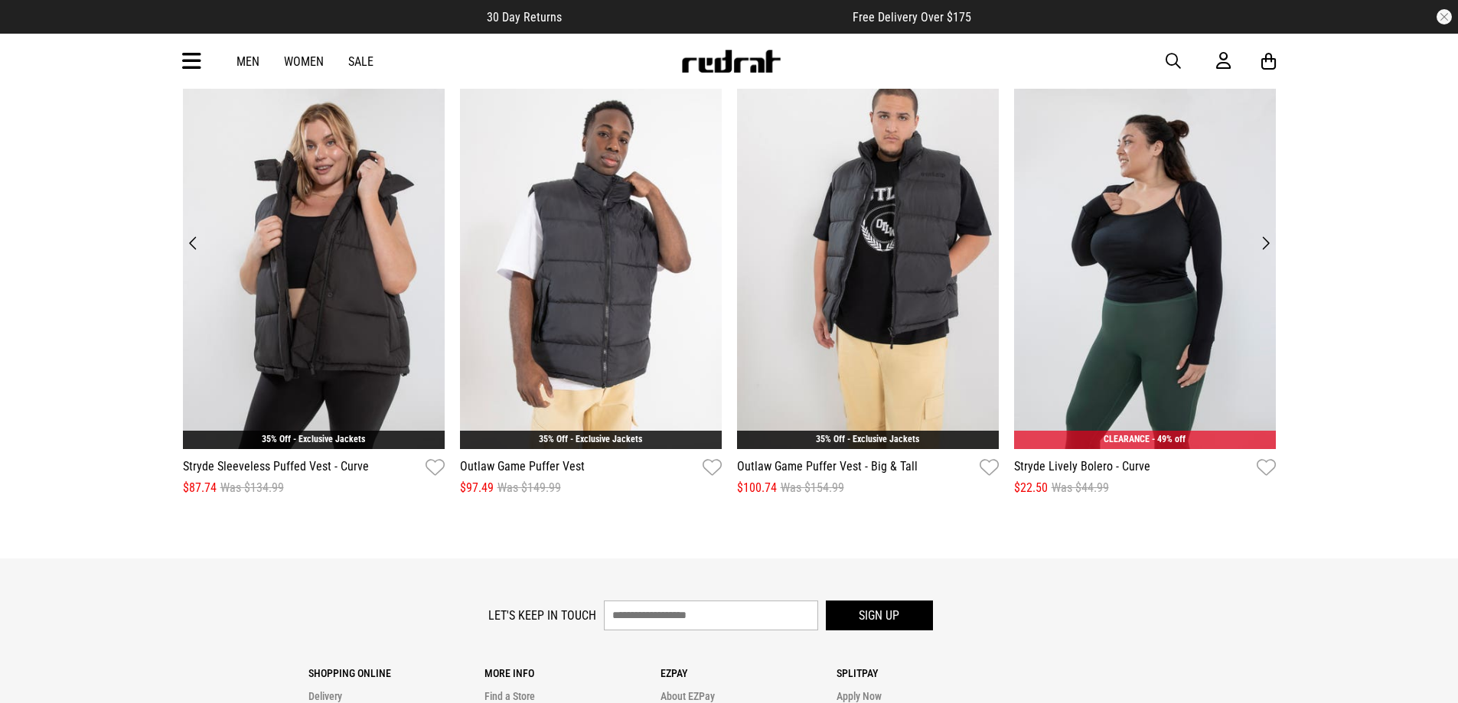
click at [1265, 248] on button "Next" at bounding box center [1265, 243] width 21 height 21
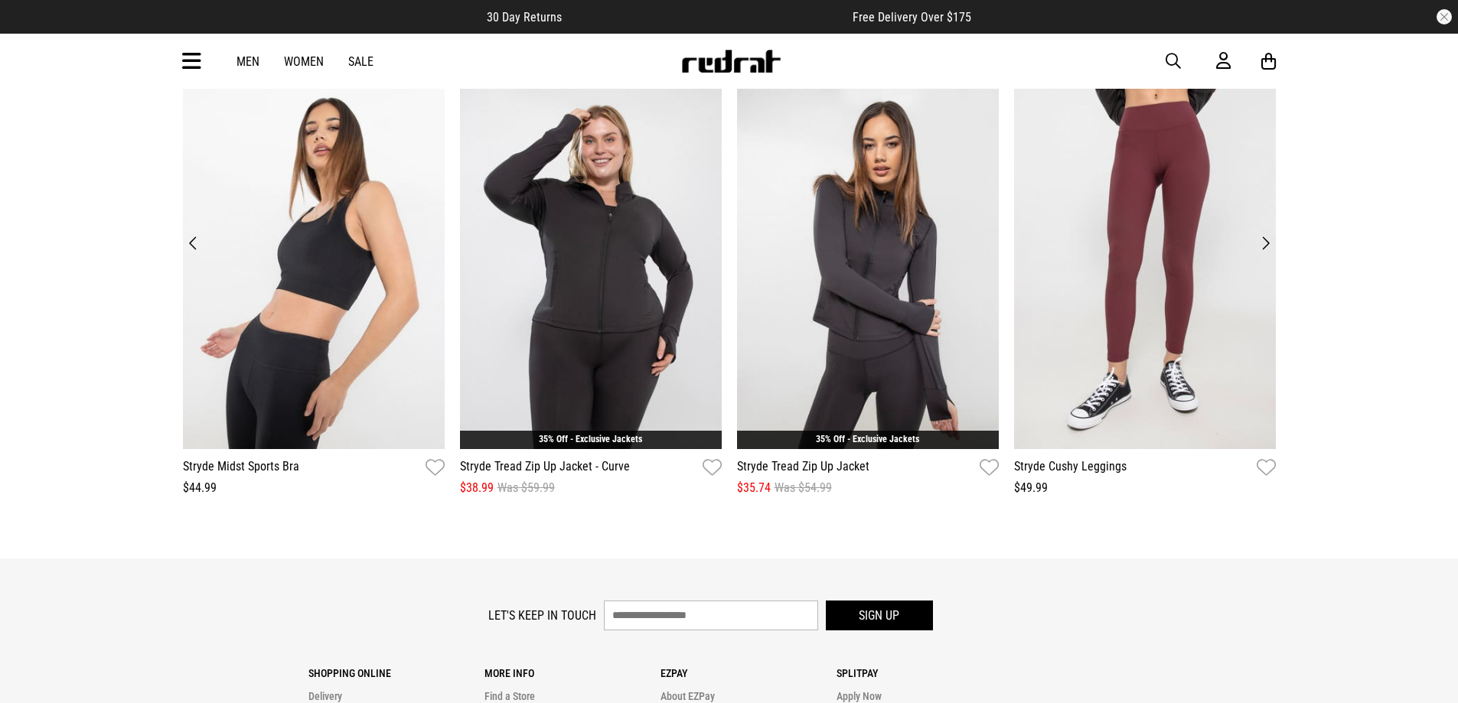
click at [1266, 243] on button "Next" at bounding box center [1265, 243] width 21 height 21
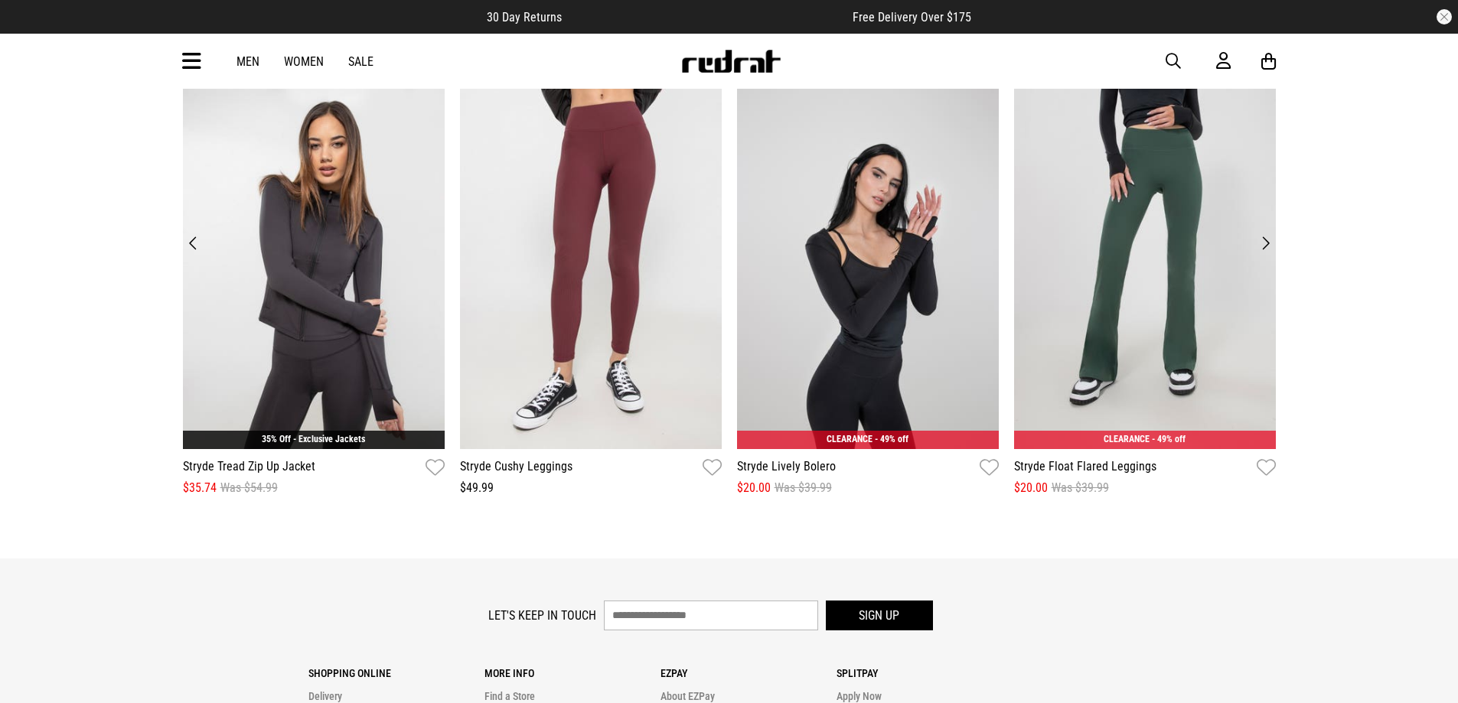
click at [1265, 249] on button "Next" at bounding box center [1265, 243] width 21 height 21
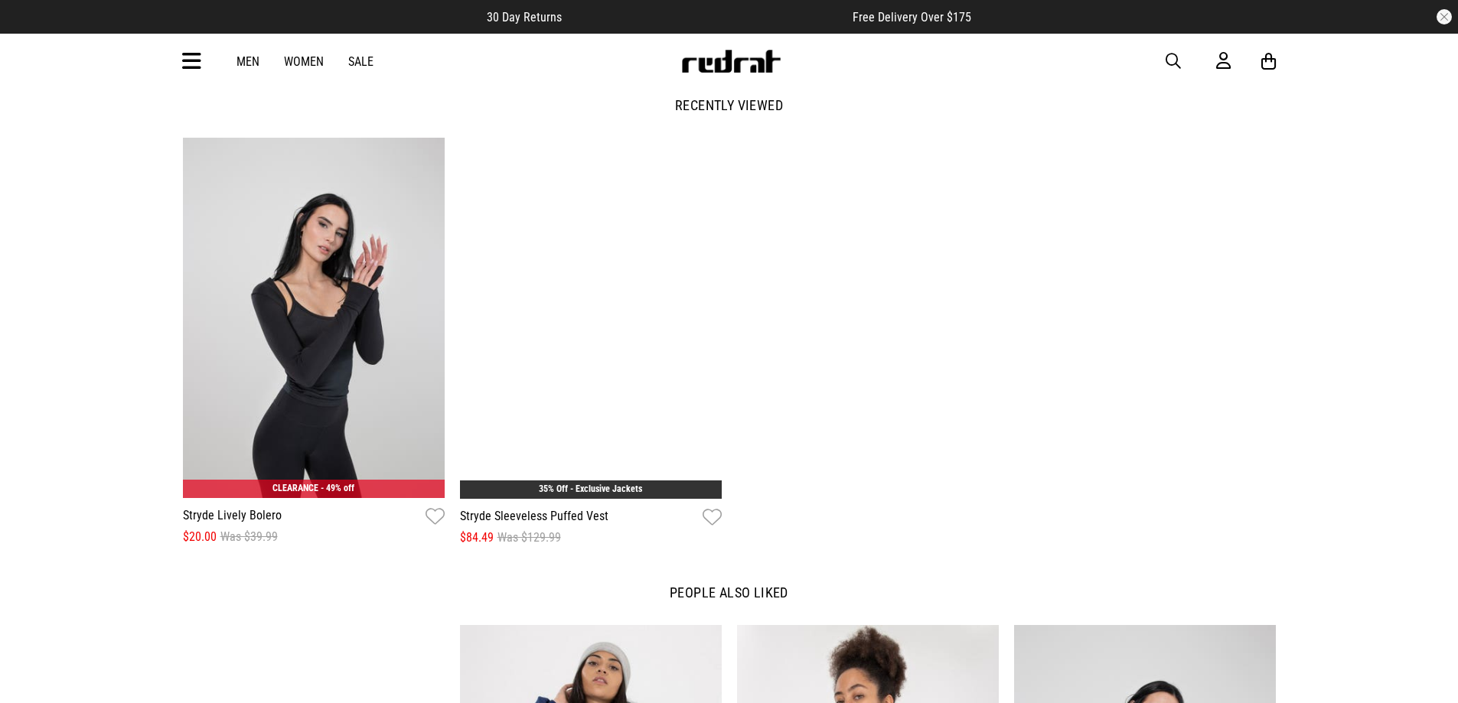
scroll to position [2295, 0]
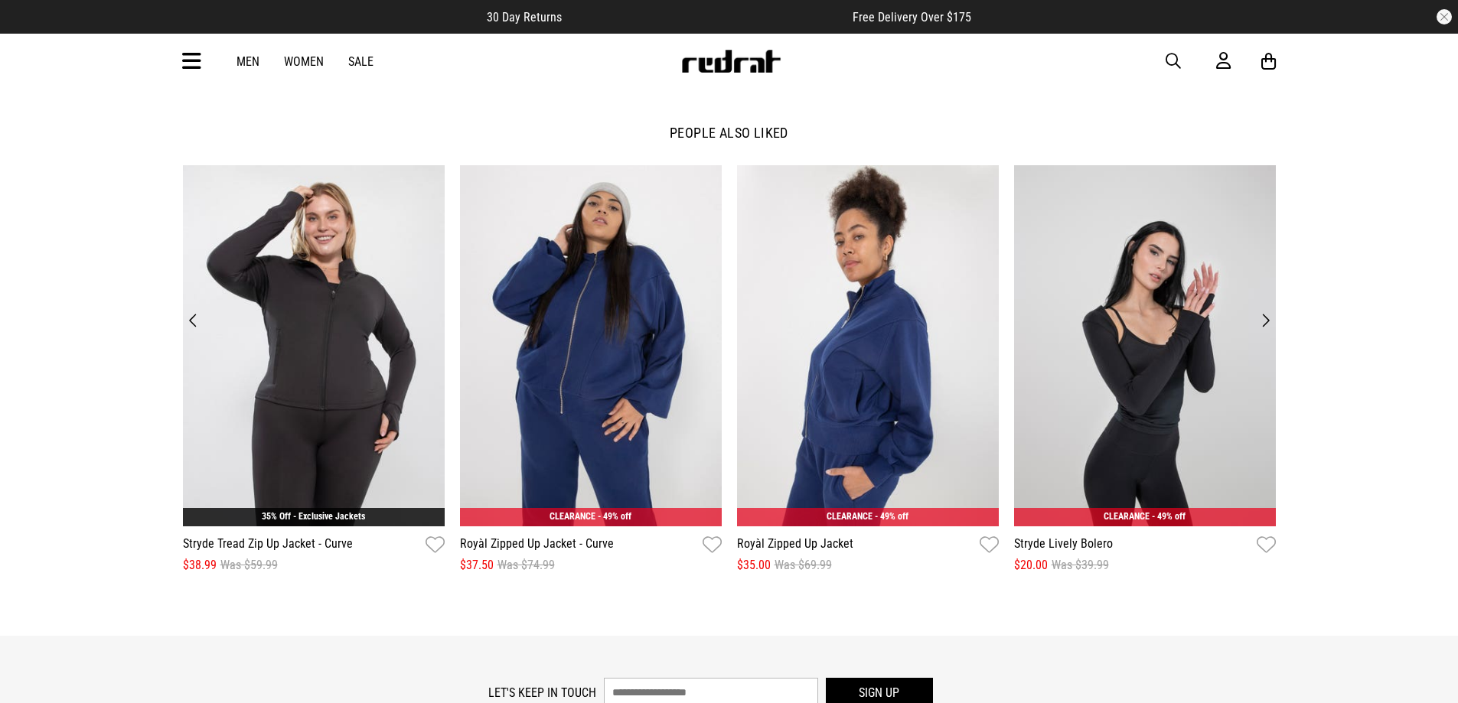
click at [1266, 327] on button "Next" at bounding box center [1265, 320] width 21 height 21
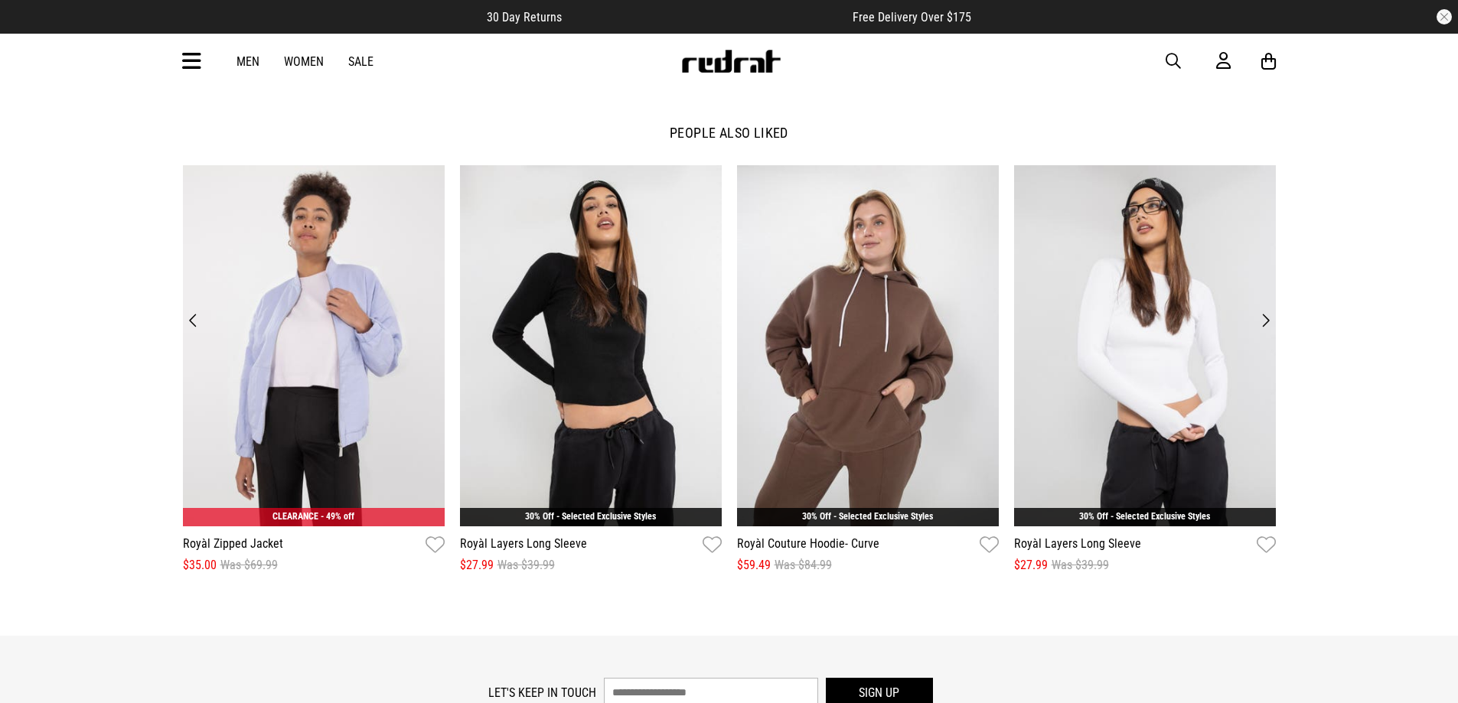
click at [1266, 327] on button "Next" at bounding box center [1265, 320] width 21 height 21
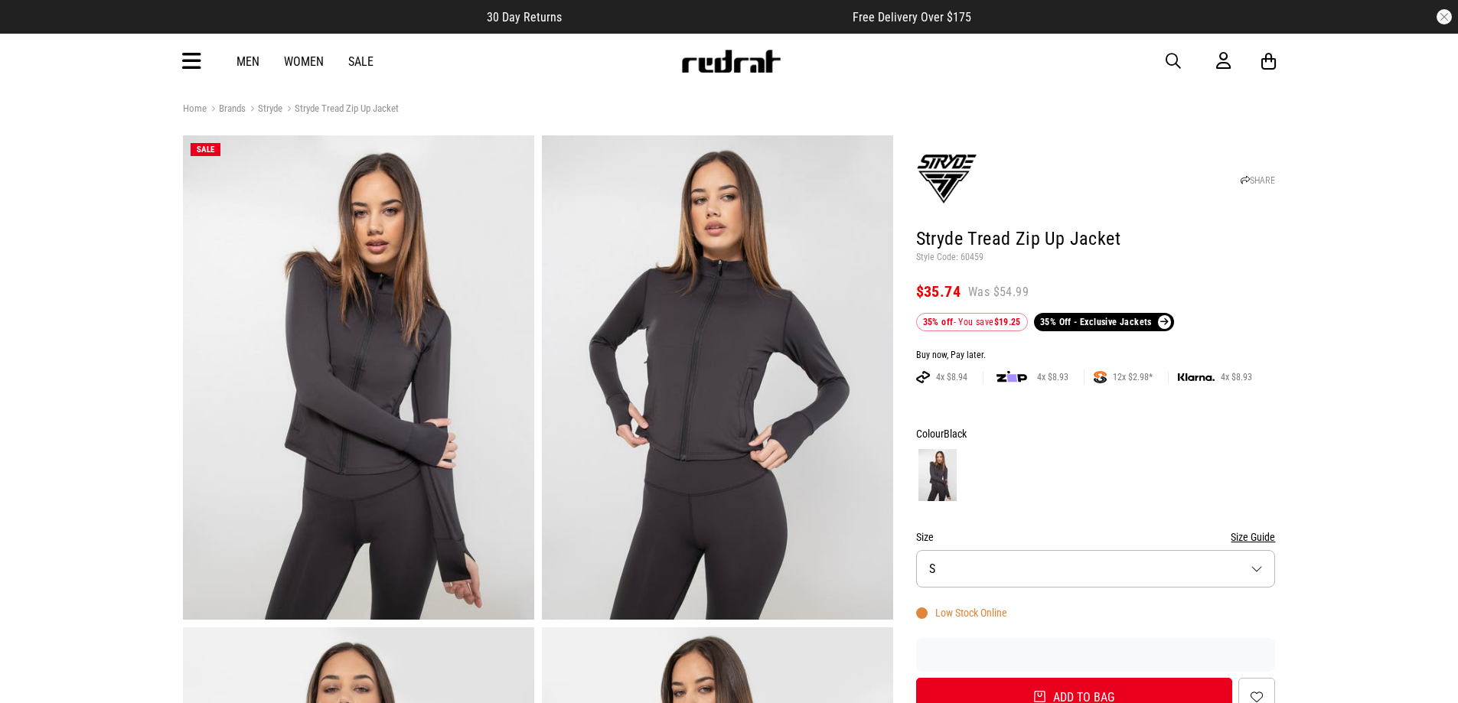
scroll to position [0, 0]
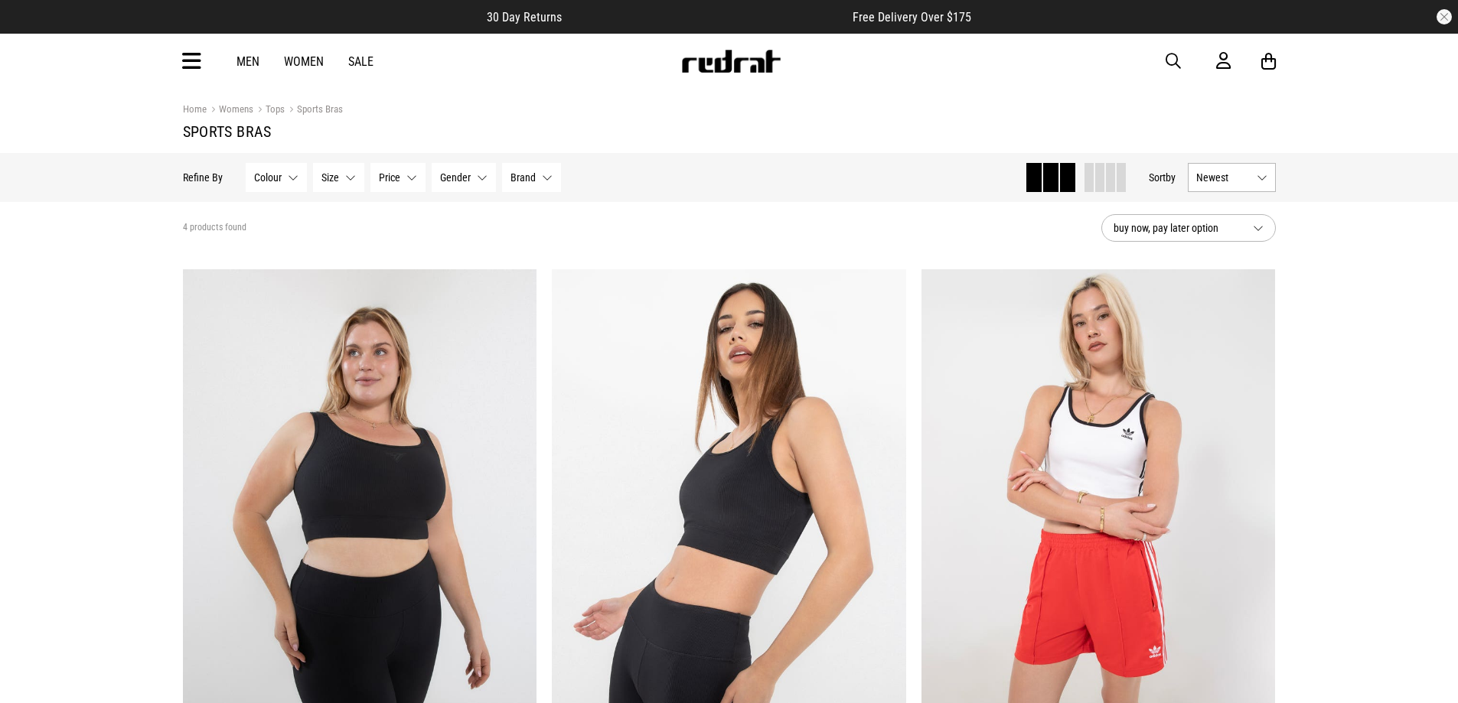
click at [271, 107] on link "Tops" at bounding box center [268, 110] width 31 height 15
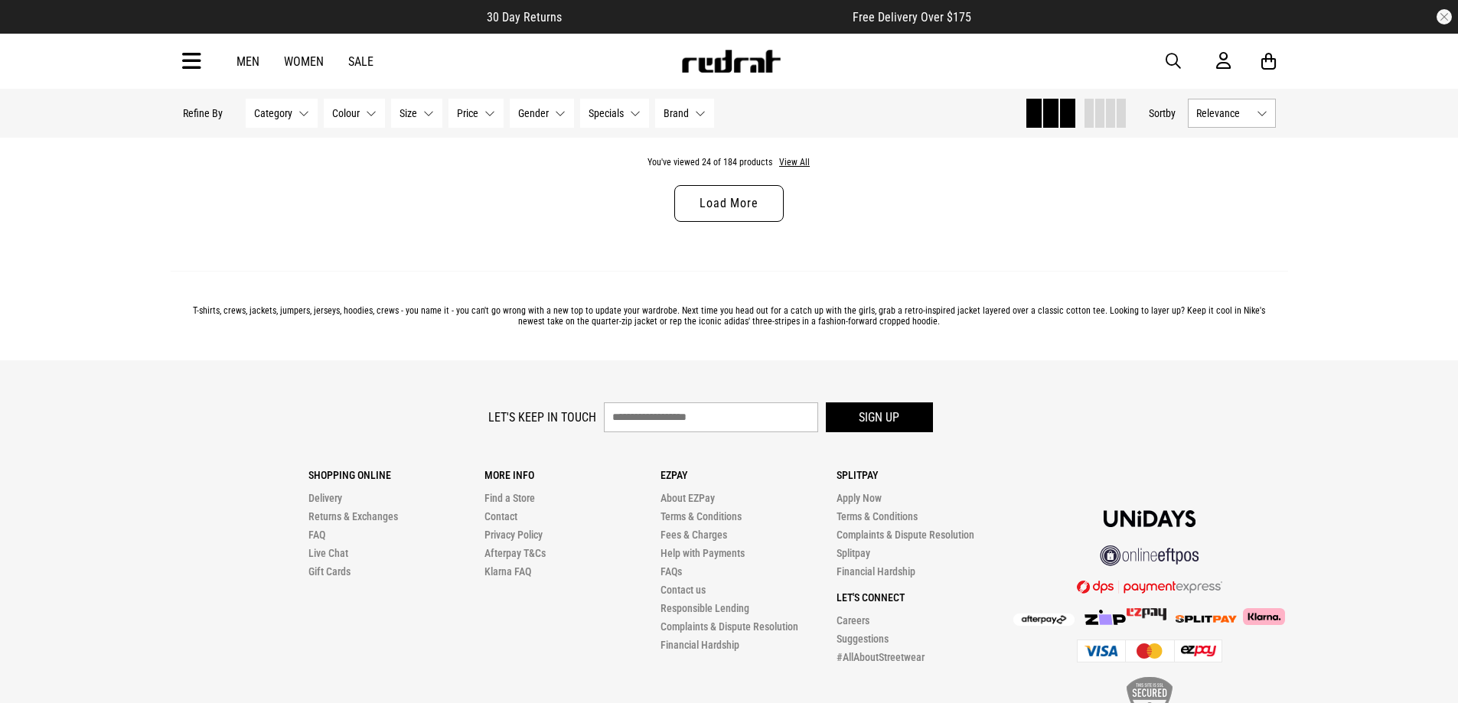
scroll to position [5050, 0]
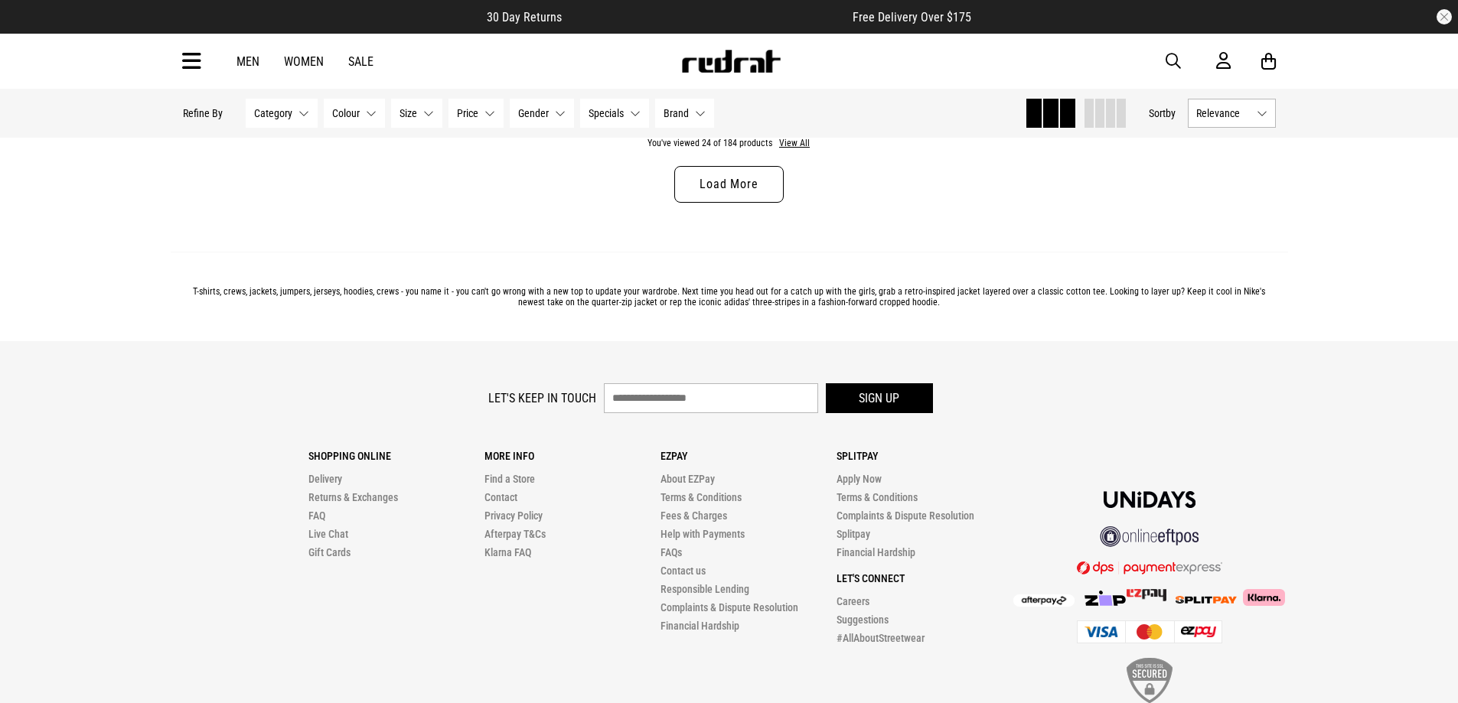
click at [700, 184] on link "Load More" at bounding box center [728, 184] width 109 height 37
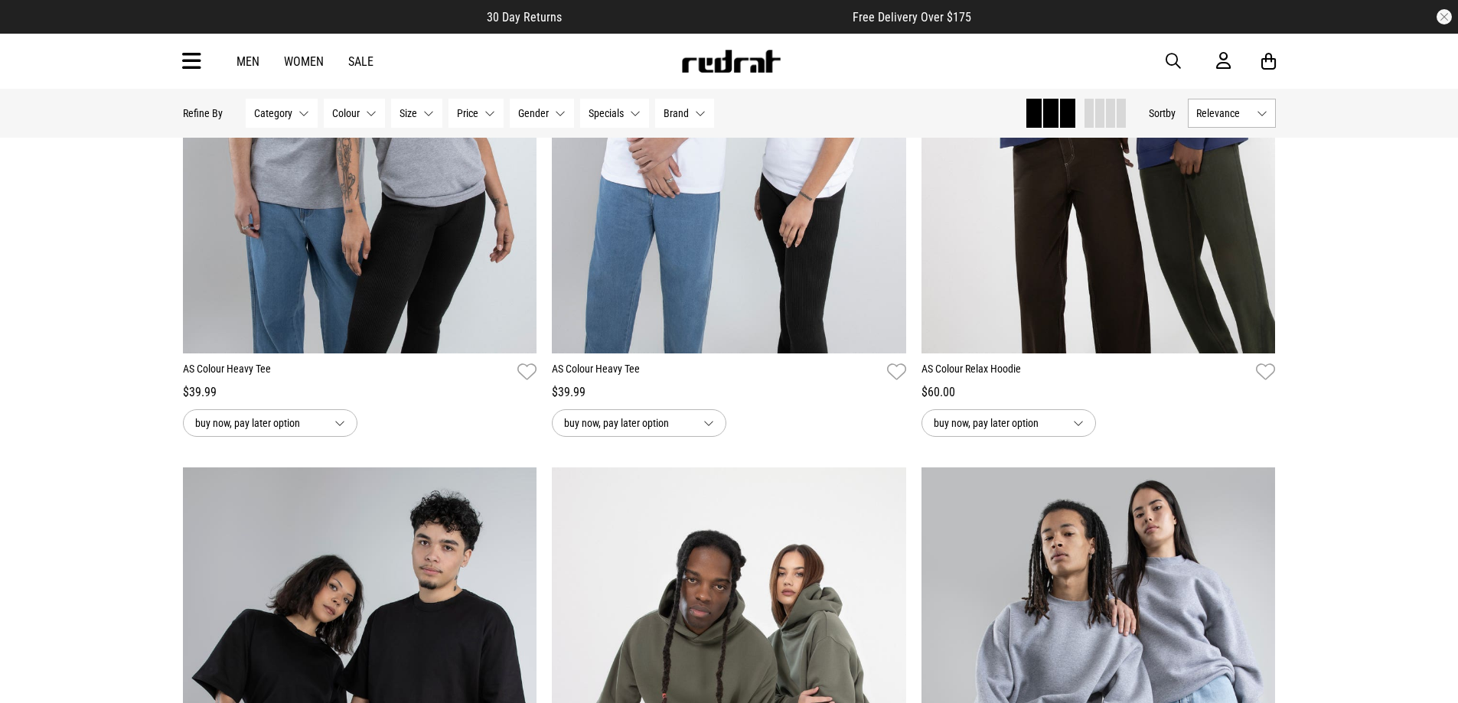
scroll to position [8110, 0]
